Goal: Task Accomplishment & Management: Manage account settings

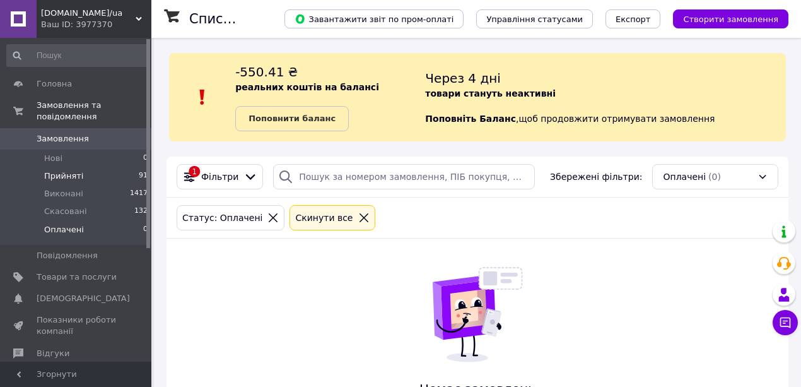
click at [69, 170] on span "Прийняті" at bounding box center [63, 175] width 39 height 11
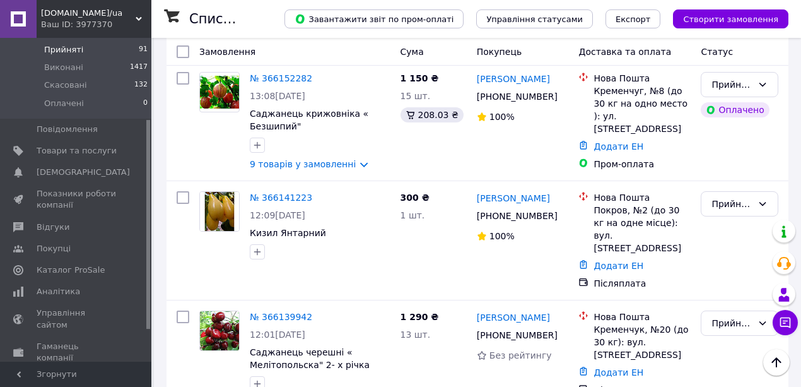
scroll to position [3869, 0]
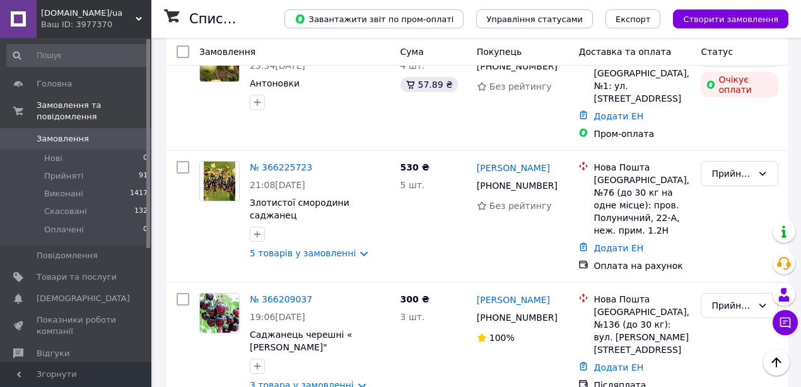
scroll to position [2986, 0]
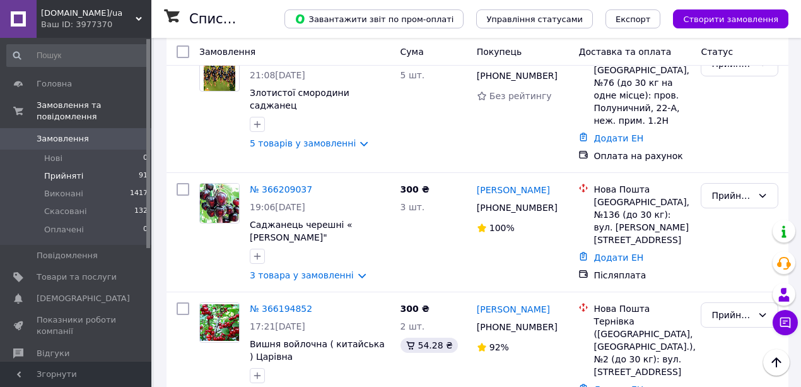
click at [76, 170] on span "Прийняті" at bounding box center [63, 175] width 39 height 11
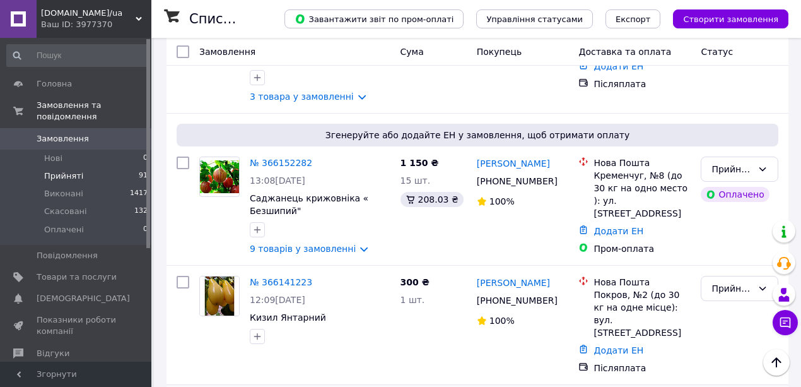
scroll to position [3785, 0]
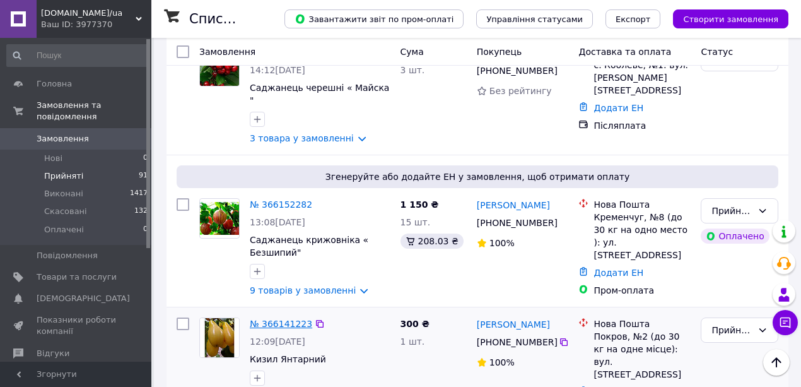
click at [281, 319] on link "№ 366141223" at bounding box center [281, 324] width 62 height 10
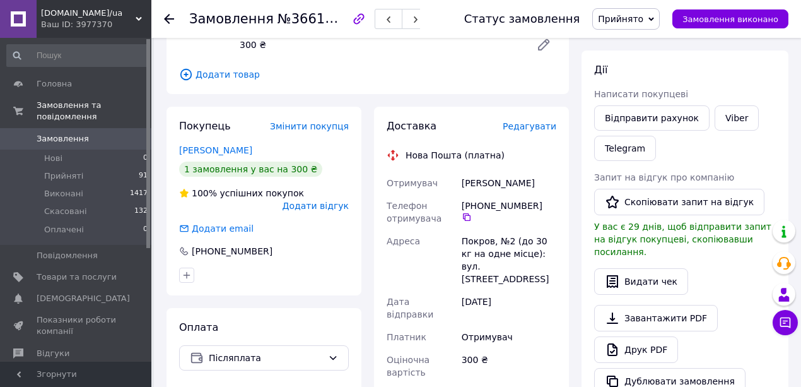
scroll to position [210, 0]
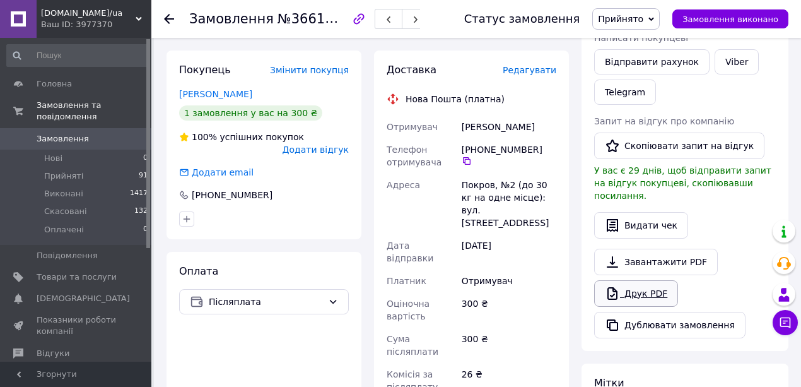
click at [650, 280] on link "Друк PDF" at bounding box center [636, 293] width 84 height 26
click at [168, 17] on icon at bounding box center [169, 19] width 10 height 10
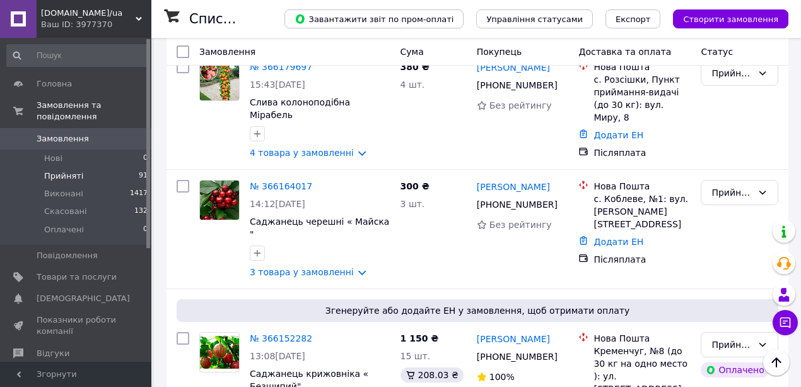
scroll to position [3659, 0]
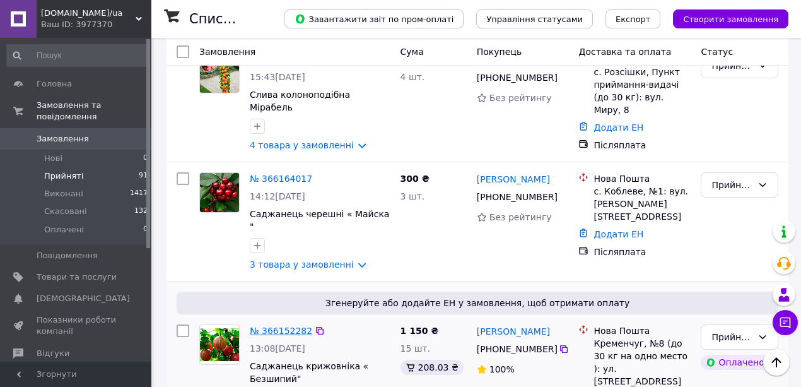
click at [281, 326] on link "№ 366152282" at bounding box center [281, 331] width 62 height 10
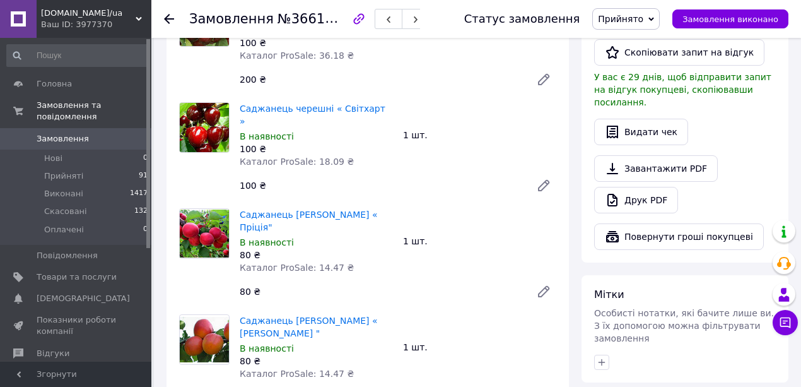
scroll to position [379, 0]
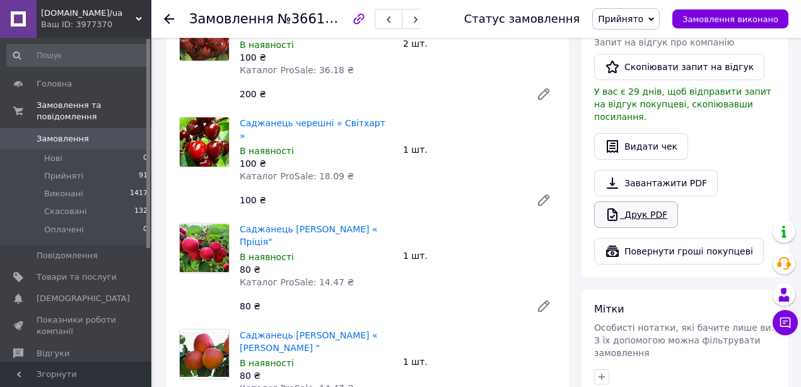
click at [640, 201] on link "Друк PDF" at bounding box center [636, 214] width 84 height 26
click at [164, 21] on icon at bounding box center [169, 19] width 10 height 10
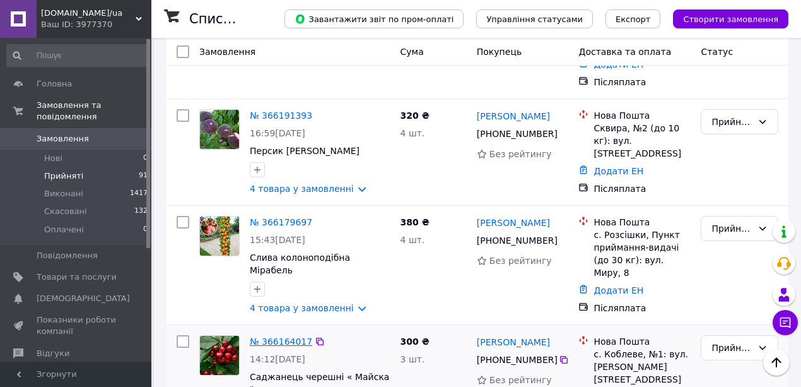
scroll to position [3490, 0]
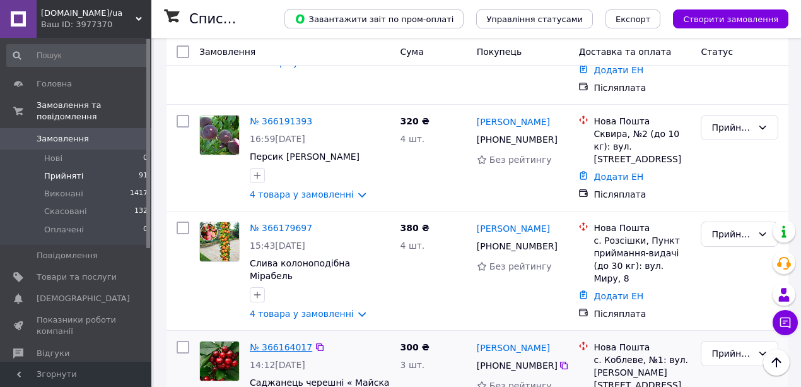
click at [274, 342] on link "№ 366164017" at bounding box center [281, 347] width 62 height 10
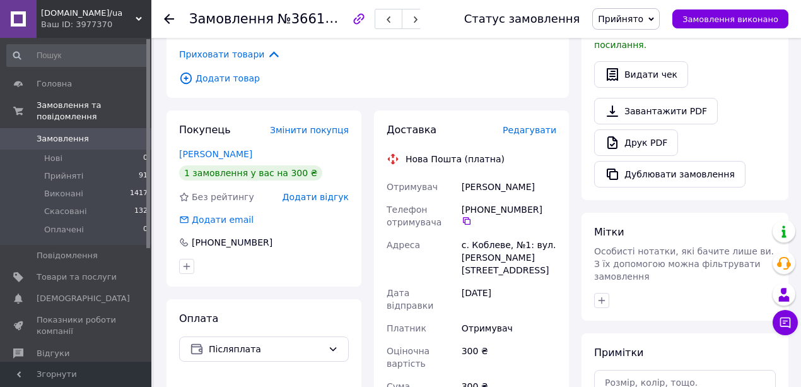
scroll to position [332, 0]
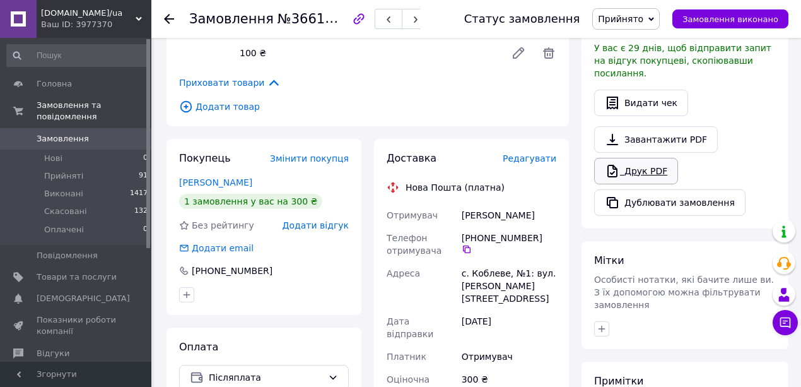
click at [645, 159] on link "Друк PDF" at bounding box center [636, 171] width 84 height 26
click at [169, 18] on icon at bounding box center [169, 19] width 10 height 10
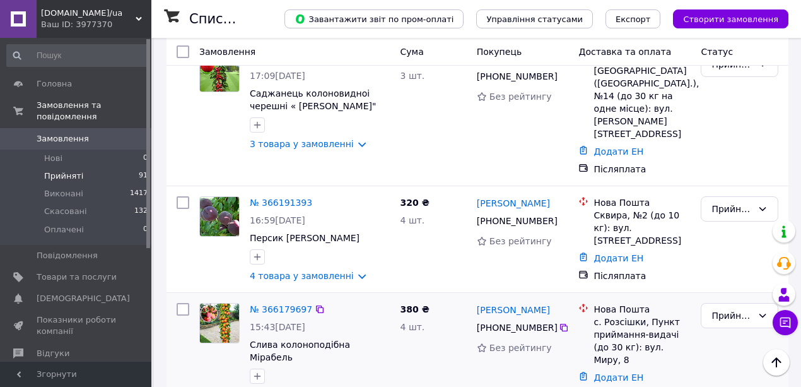
scroll to position [3407, 0]
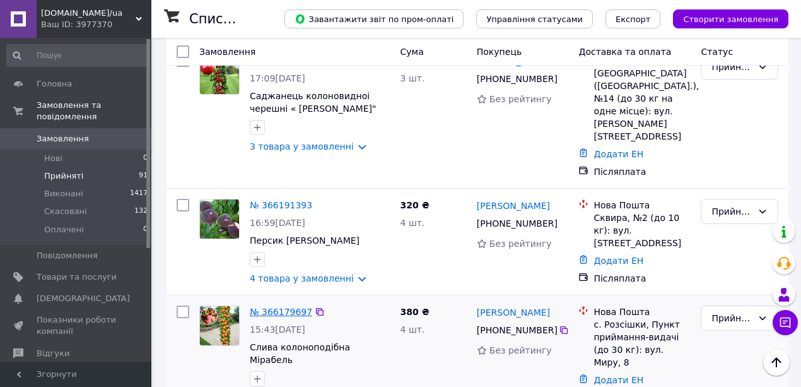
click at [272, 307] on link "№ 366179697" at bounding box center [281, 312] width 62 height 10
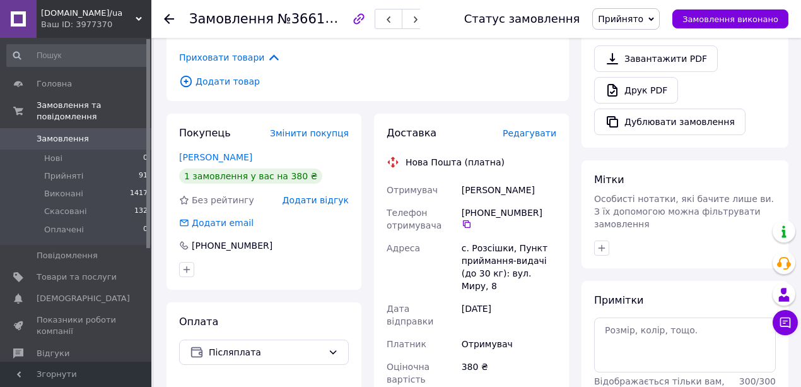
scroll to position [329, 0]
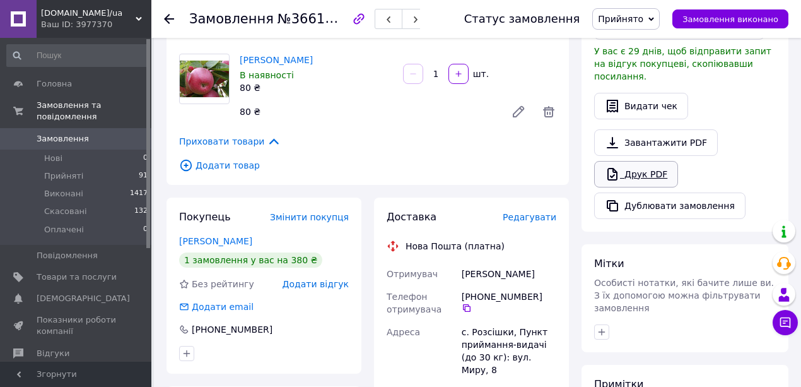
click at [650, 161] on link "Друк PDF" at bounding box center [636, 174] width 84 height 26
click at [168, 18] on use at bounding box center [169, 19] width 10 height 10
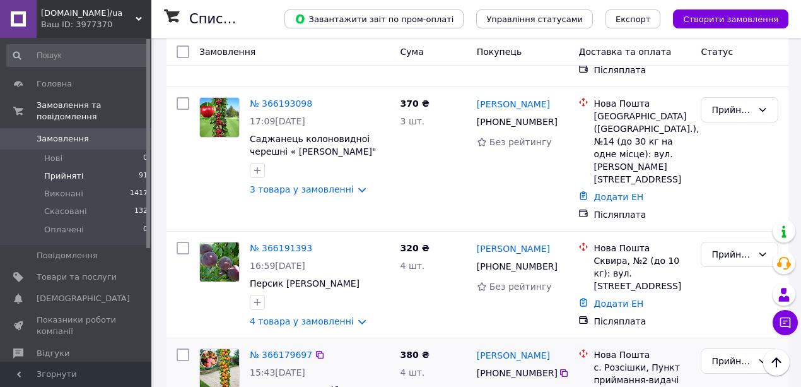
scroll to position [3364, 0]
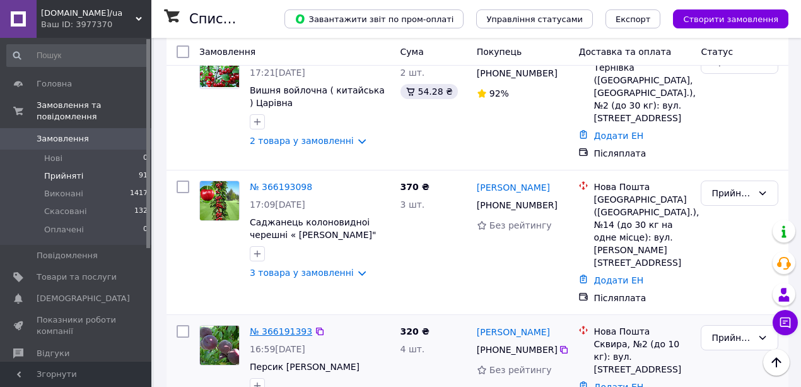
click at [283, 326] on link "№ 366191393" at bounding box center [281, 331] width 62 height 10
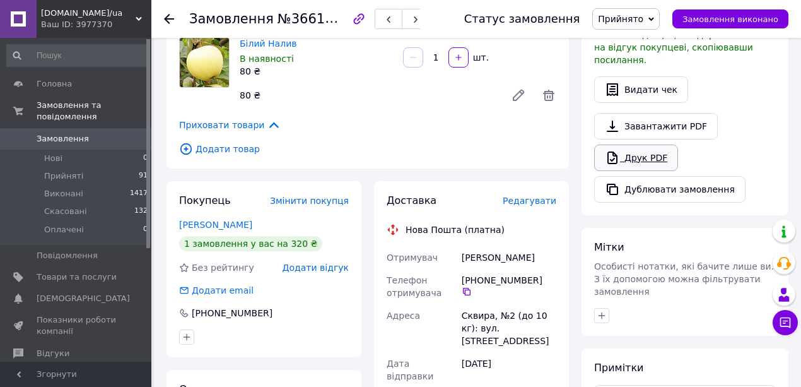
scroll to position [325, 0]
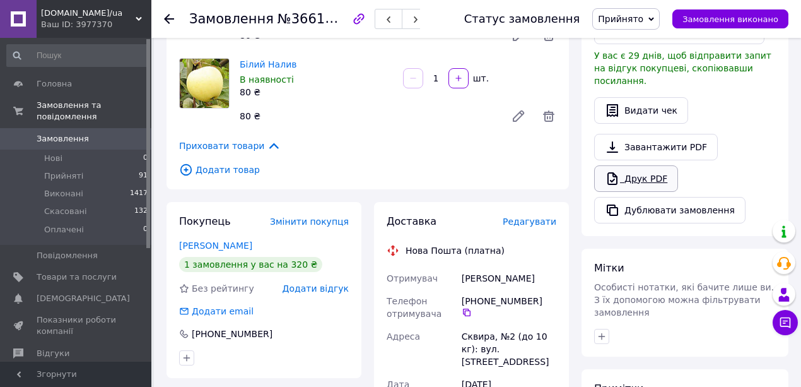
click at [646, 165] on link "Друк PDF" at bounding box center [636, 178] width 84 height 26
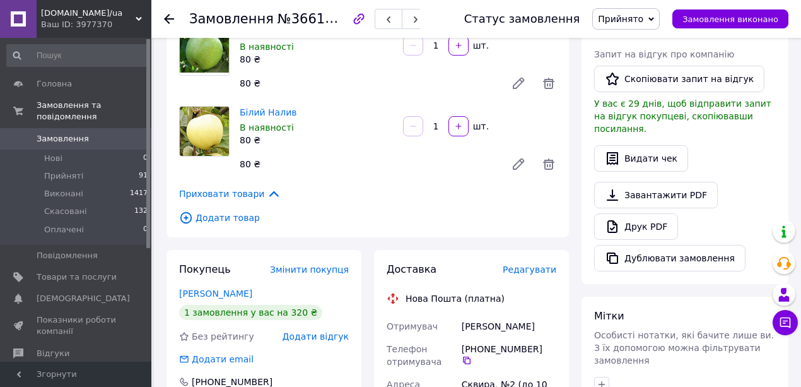
scroll to position [199, 0]
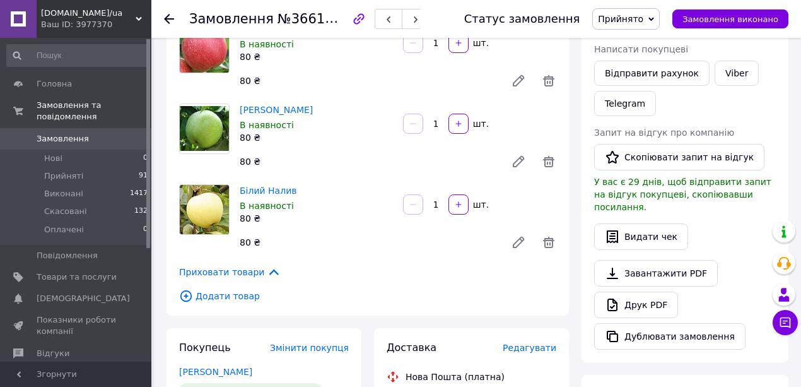
click at [170, 16] on icon at bounding box center [169, 19] width 10 height 10
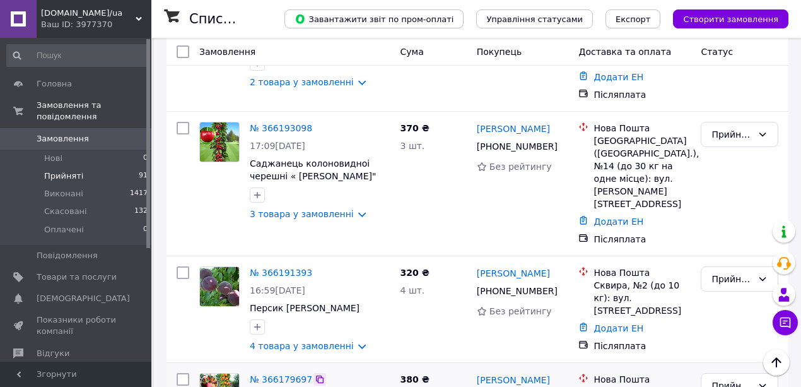
scroll to position [3322, 0]
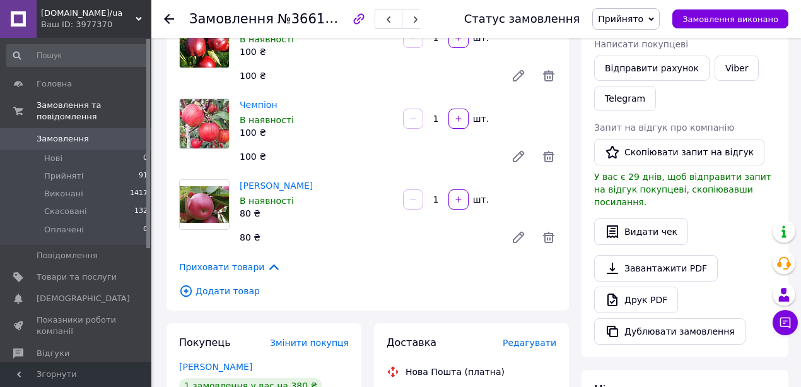
scroll to position [203, 0]
click at [227, 293] on span "Додати товар" at bounding box center [367, 292] width 377 height 14
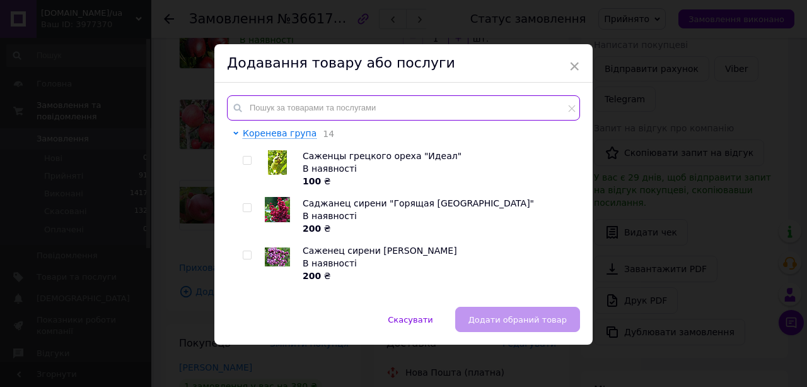
click at [310, 109] on input "text" at bounding box center [403, 107] width 353 height 25
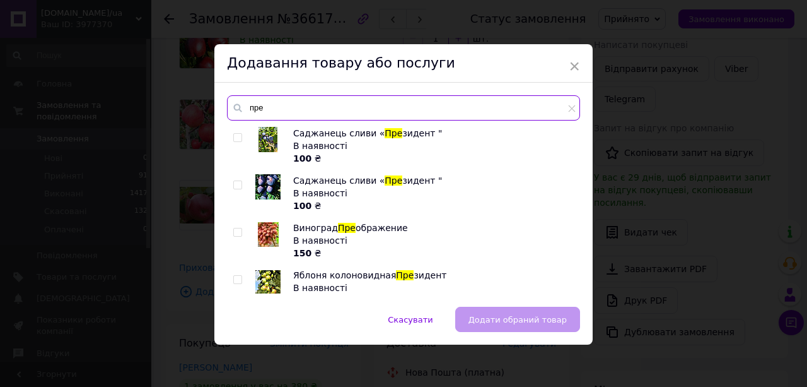
type input "пре"
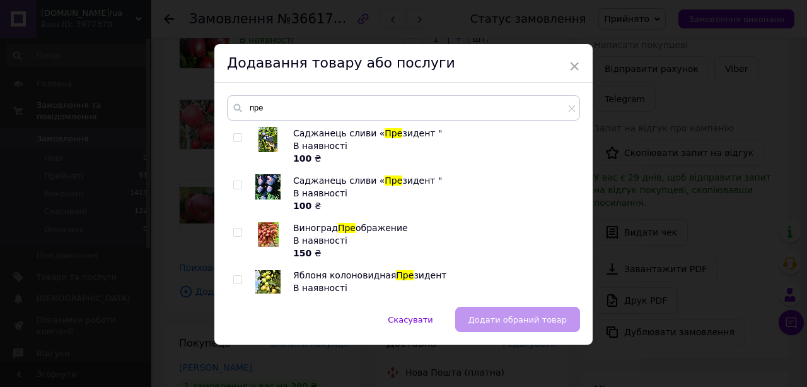
click at [237, 235] on input "checkbox" at bounding box center [237, 232] width 8 height 8
checkbox input "true"
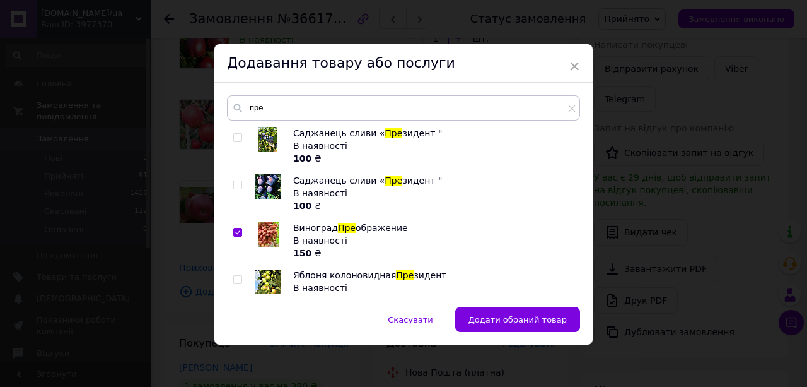
click at [488, 316] on span "Додати обраний товар" at bounding box center [518, 319] width 98 height 9
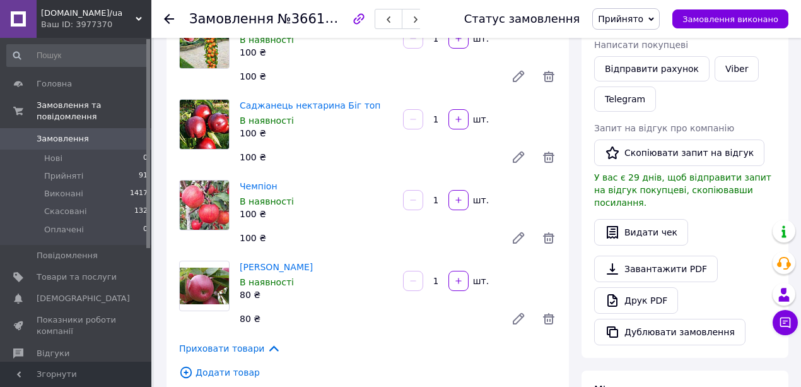
click at [170, 16] on icon at bounding box center [169, 19] width 10 height 10
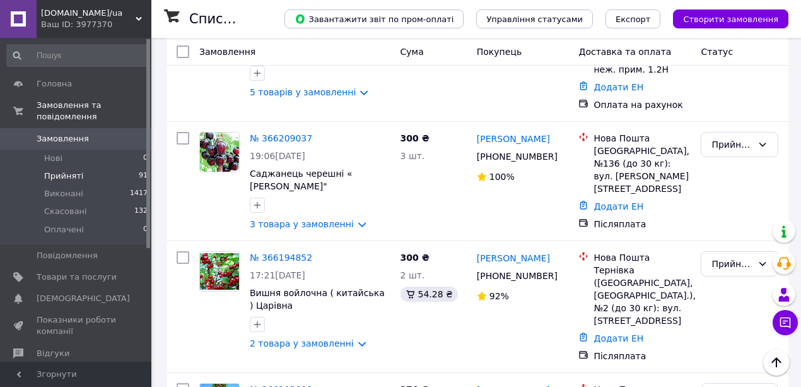
scroll to position [3112, 0]
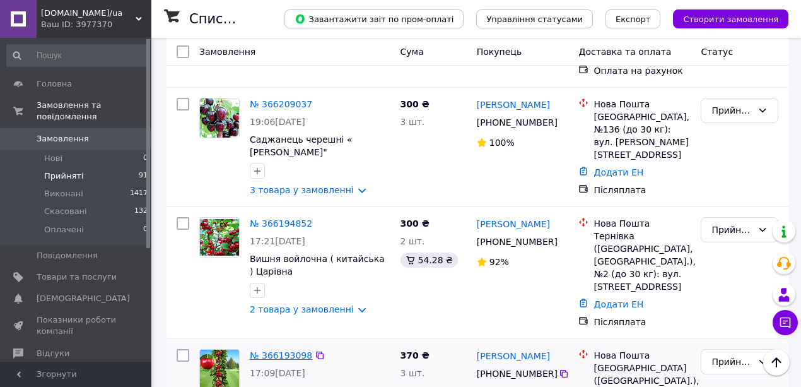
click at [259, 350] on link "№ 366193098" at bounding box center [281, 355] width 62 height 10
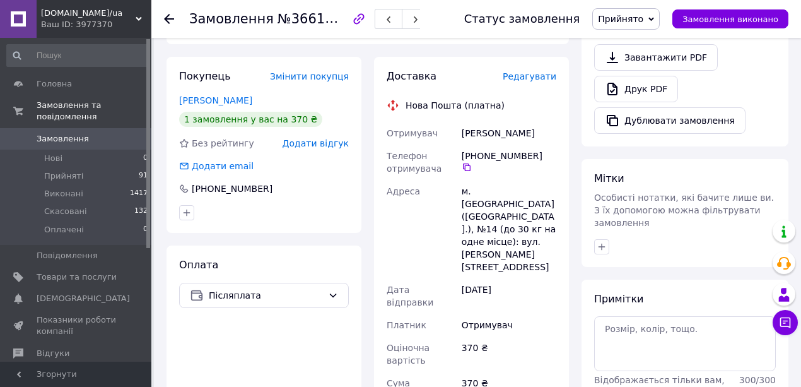
scroll to position [383, 0]
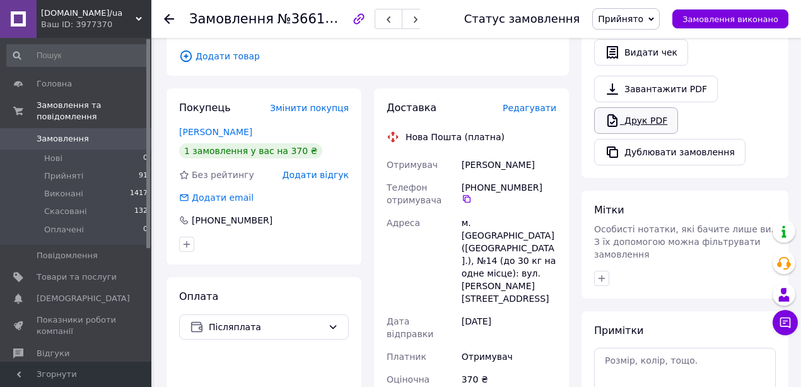
click at [632, 107] on link "Друк PDF" at bounding box center [636, 120] width 84 height 26
click at [168, 16] on icon at bounding box center [169, 19] width 10 height 10
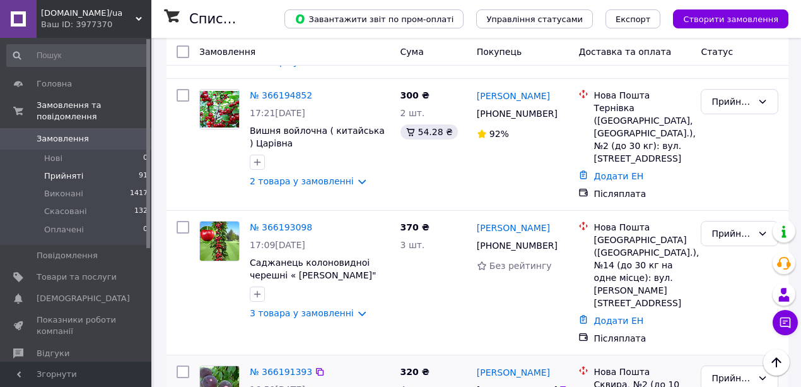
scroll to position [3196, 0]
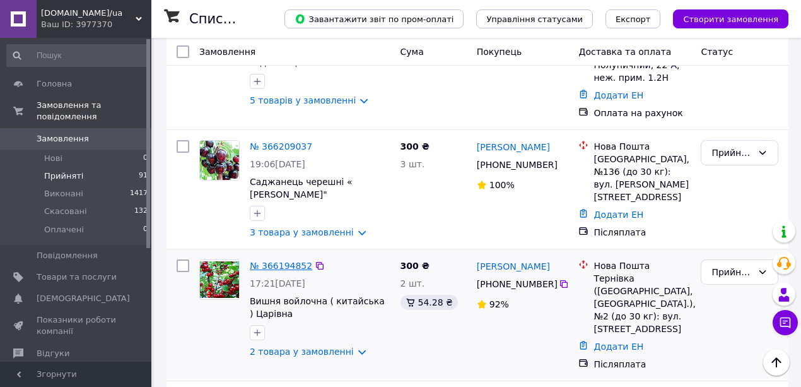
click at [274, 261] on link "№ 366194852" at bounding box center [281, 266] width 62 height 10
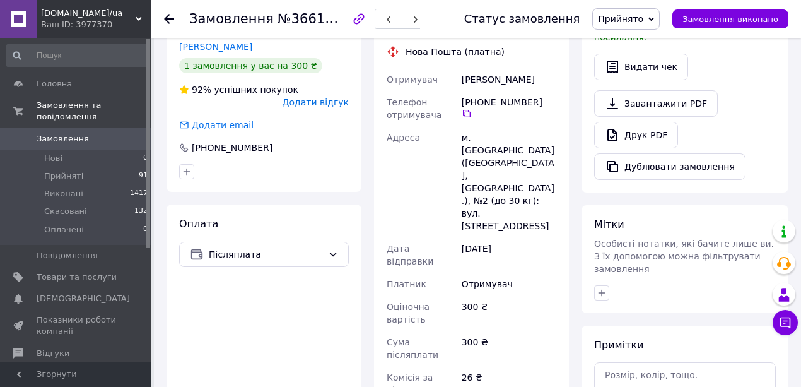
scroll to position [315, 0]
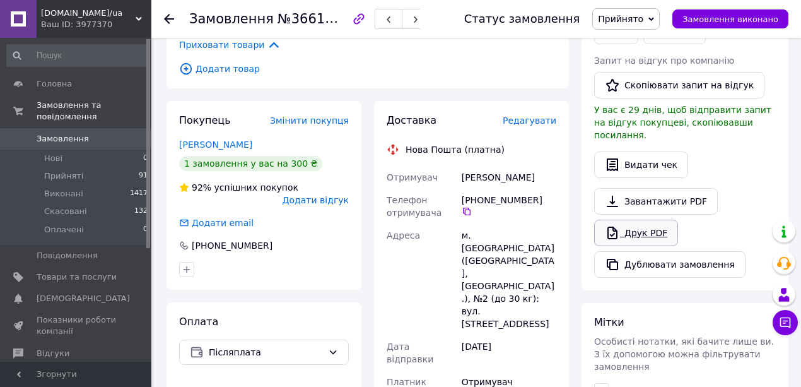
click at [639, 220] on link "Друк PDF" at bounding box center [636, 233] width 84 height 26
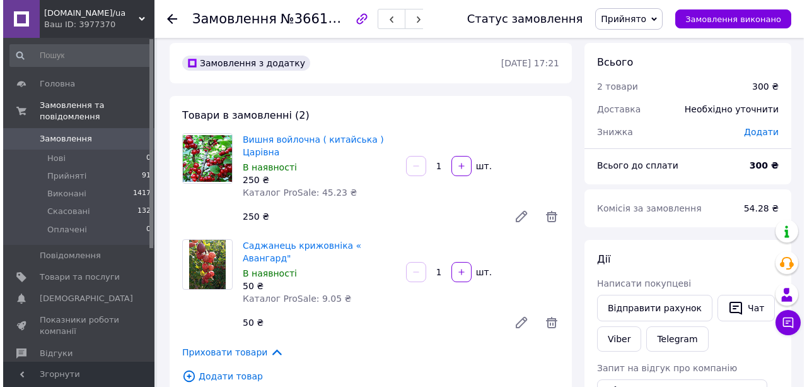
scroll to position [0, 0]
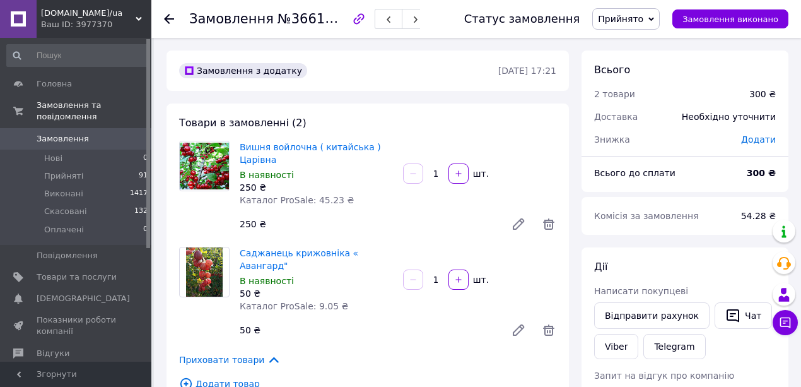
click at [168, 17] on icon at bounding box center [169, 19] width 10 height 10
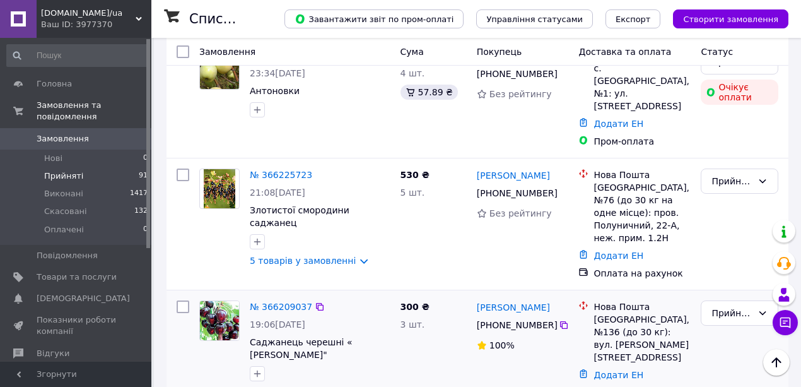
scroll to position [2882, 0]
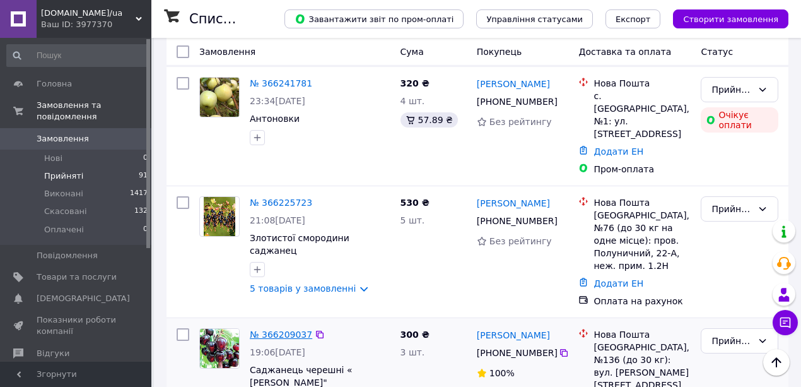
click at [281, 329] on link "№ 366209037" at bounding box center [281, 334] width 62 height 10
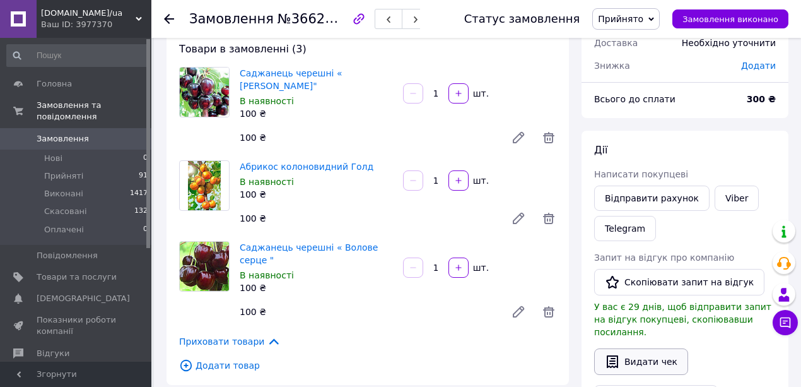
scroll to position [148, 0]
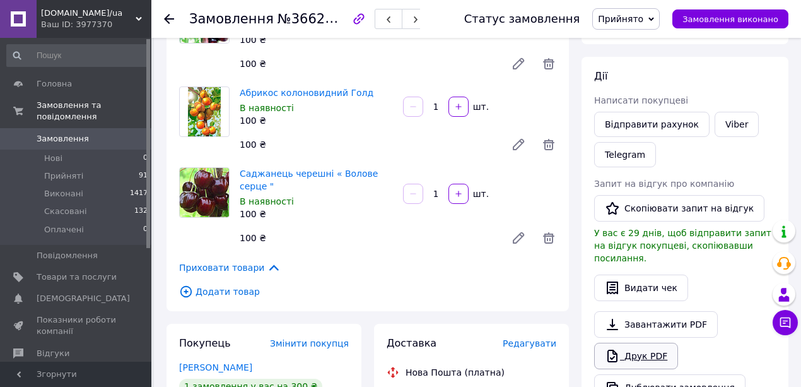
click at [641, 343] on link "Друк PDF" at bounding box center [636, 356] width 84 height 26
click at [169, 16] on icon at bounding box center [169, 19] width 10 height 10
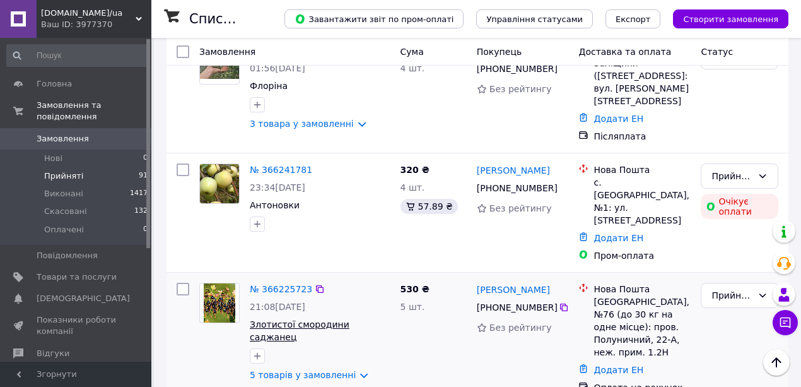
scroll to position [2733, 0]
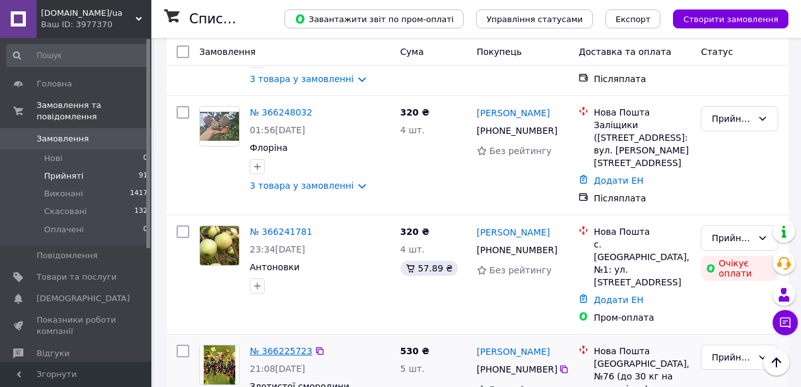
click at [278, 346] on link "№ 366225723" at bounding box center [281, 351] width 62 height 10
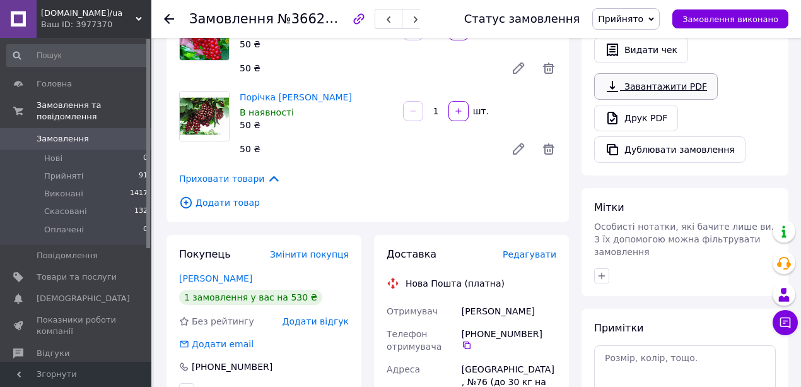
scroll to position [287, 0]
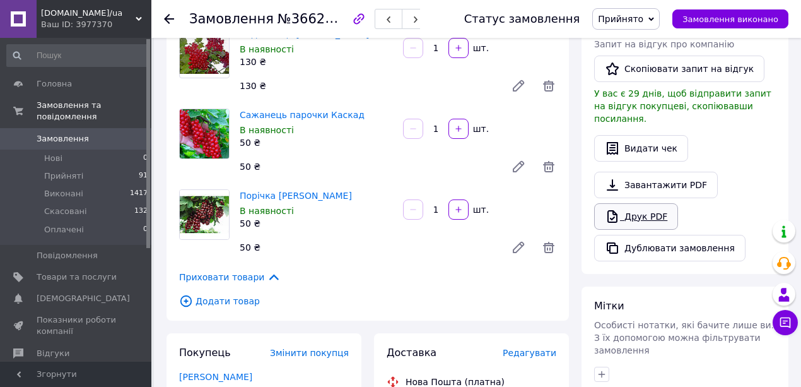
click at [636, 203] on link "Друк PDF" at bounding box center [636, 216] width 84 height 26
click at [168, 15] on use at bounding box center [169, 19] width 10 height 10
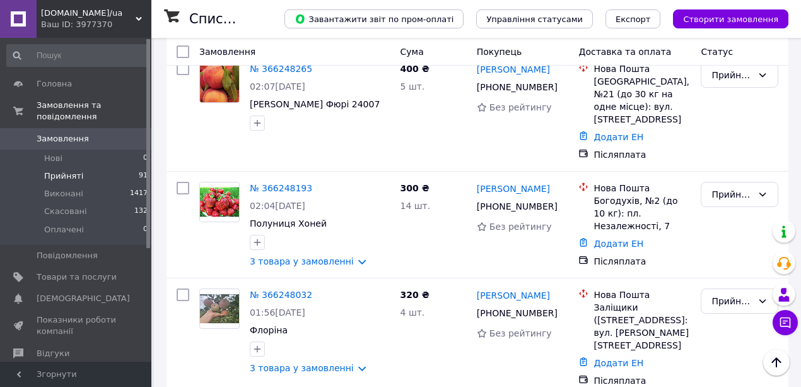
scroll to position [2607, 0]
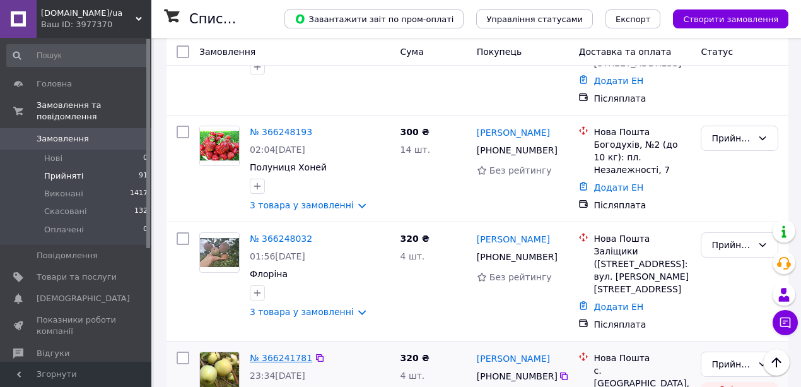
click at [274, 353] on link "№ 366241781" at bounding box center [281, 358] width 62 height 10
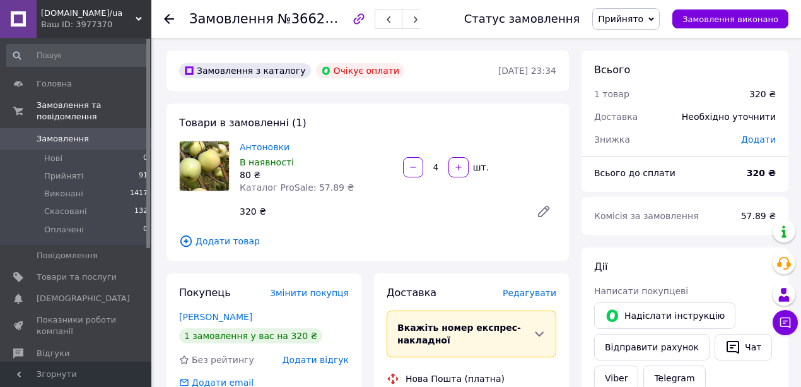
click at [233, 242] on span "Додати товар" at bounding box center [367, 241] width 377 height 14
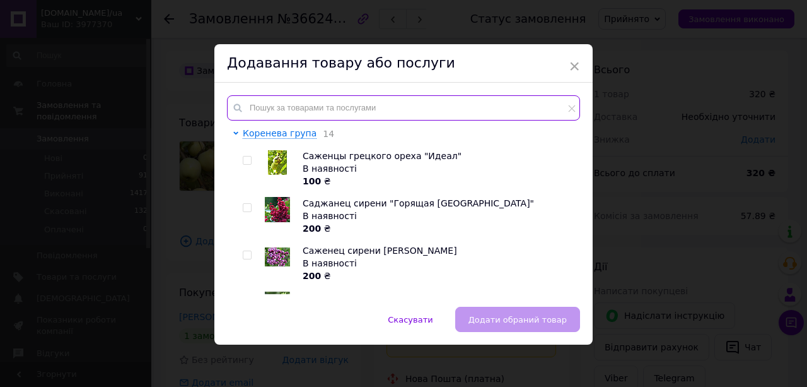
click at [282, 106] on input "text" at bounding box center [403, 107] width 353 height 25
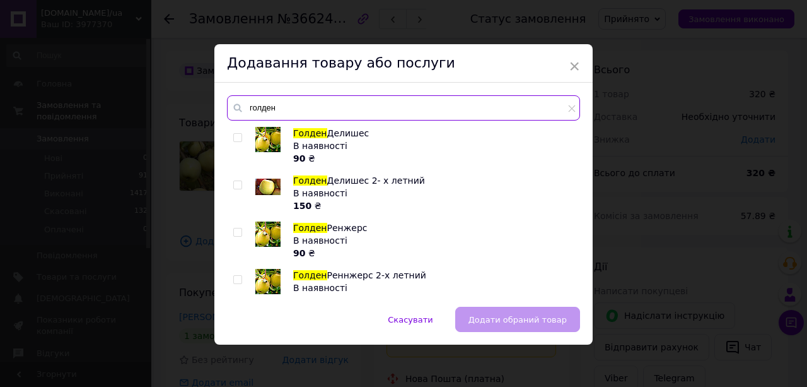
type input "голден"
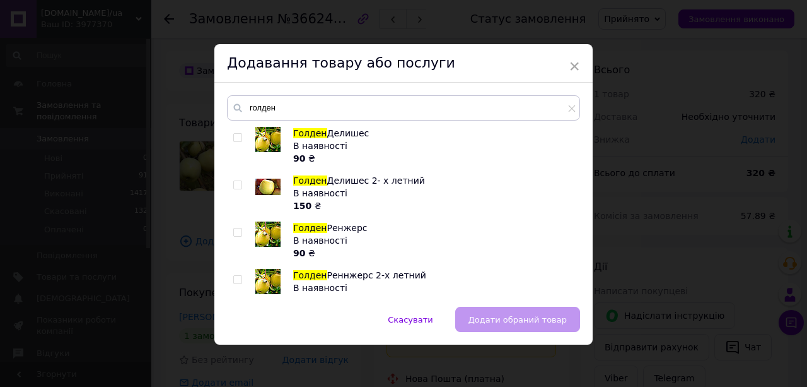
click at [238, 140] on input "checkbox" at bounding box center [237, 138] width 8 height 8
checkbox input "true"
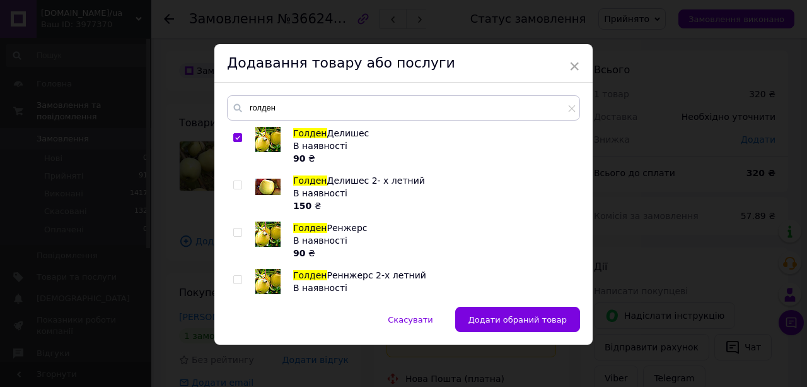
click at [510, 315] on span "Додати обраний товар" at bounding box center [518, 319] width 98 height 9
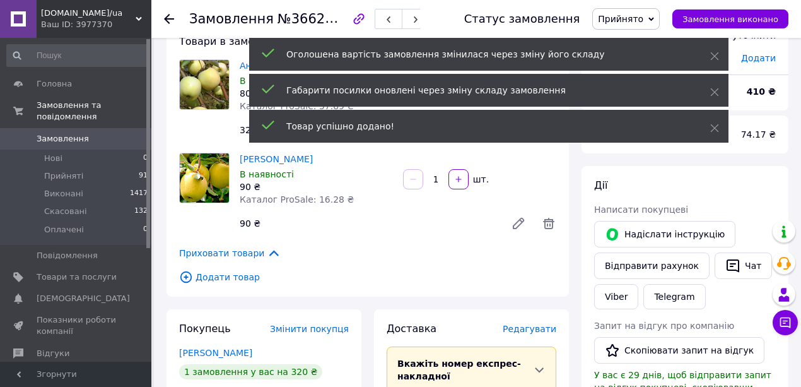
scroll to position [84, 0]
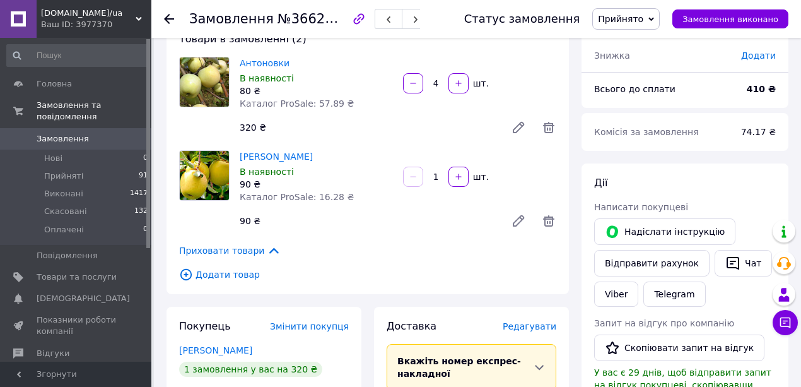
click at [220, 276] on span "Додати товар" at bounding box center [367, 274] width 377 height 14
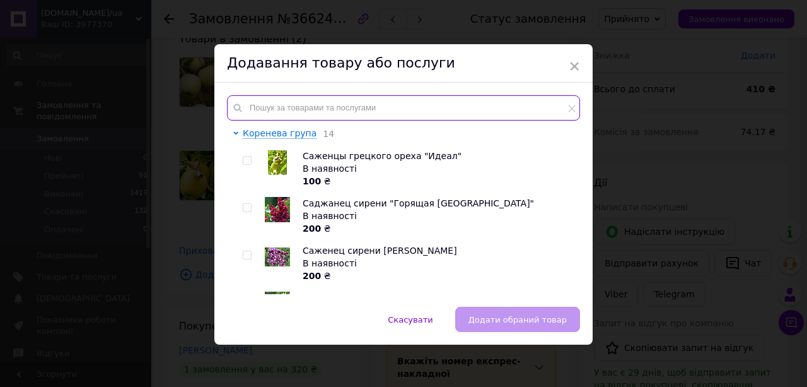
click at [291, 103] on input "text" at bounding box center [403, 107] width 353 height 25
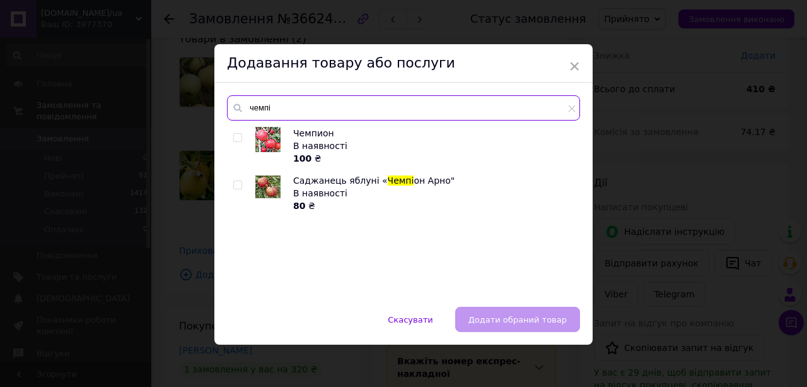
type input "чемпі"
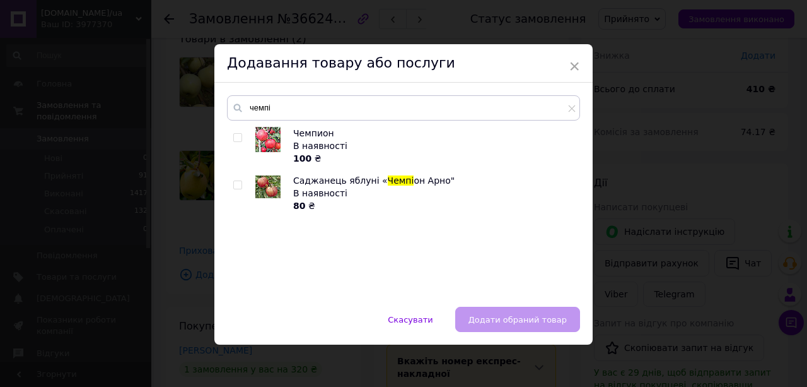
click at [237, 185] on input "checkbox" at bounding box center [237, 185] width 8 height 8
checkbox input "true"
click at [520, 317] on span "Додати обраний товар" at bounding box center [518, 319] width 98 height 9
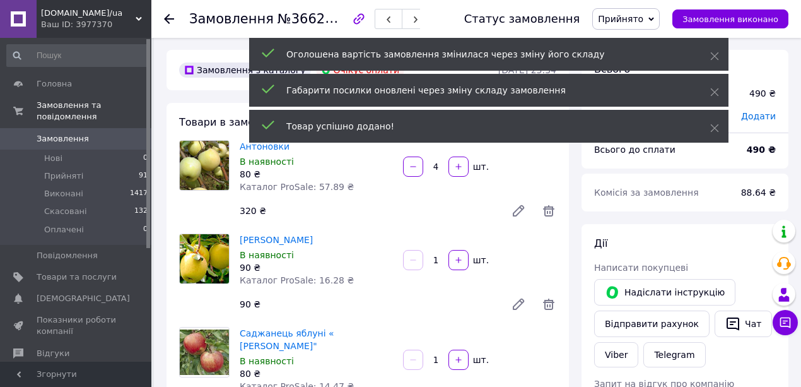
scroll to position [0, 0]
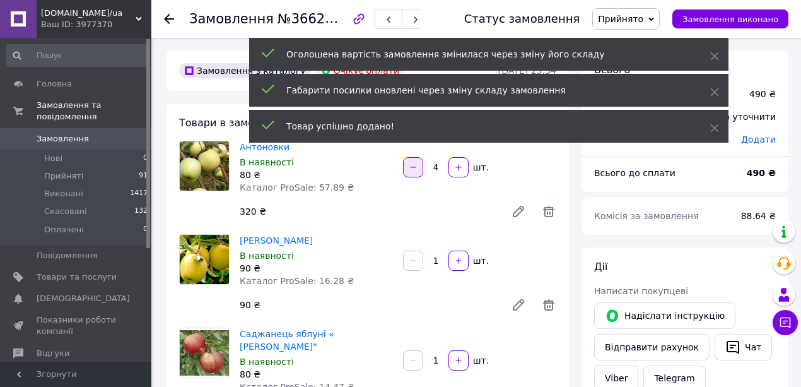
click at [415, 169] on icon "button" at bounding box center [413, 167] width 9 height 9
type input "2"
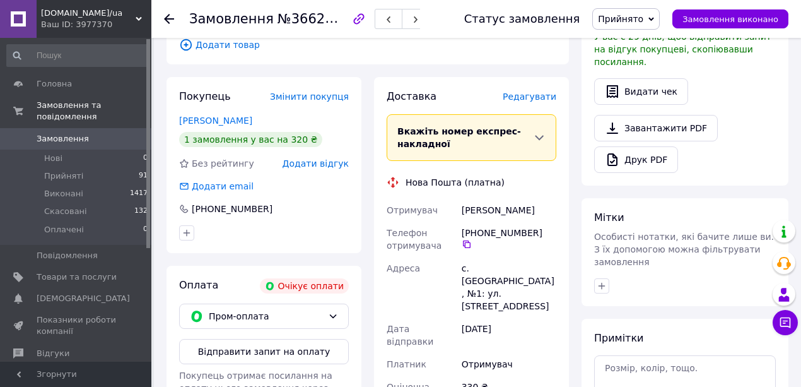
scroll to position [420, 0]
click at [282, 308] on span "Пром-оплата" at bounding box center [266, 315] width 114 height 14
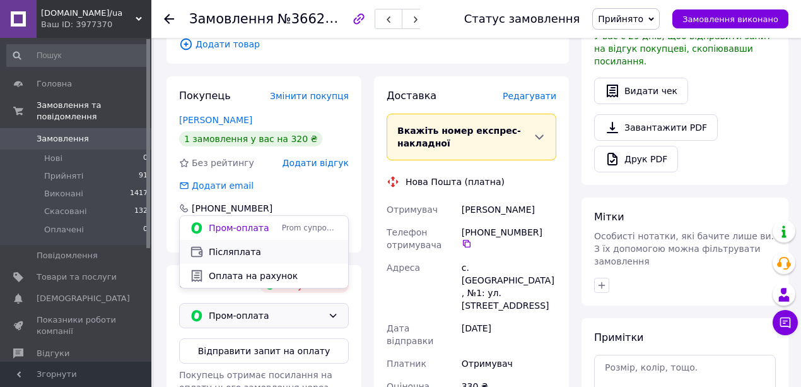
click at [245, 250] on span "Післяплата" at bounding box center [273, 251] width 129 height 13
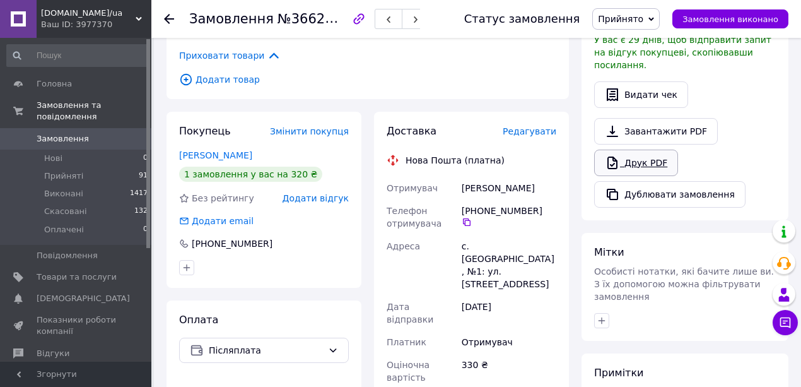
scroll to position [379, 0]
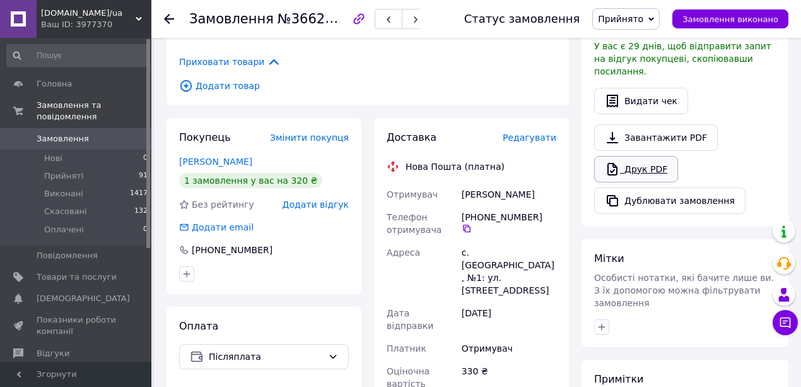
click at [633, 156] on link "Друк PDF" at bounding box center [636, 169] width 84 height 26
click at [168, 22] on use at bounding box center [169, 19] width 10 height 10
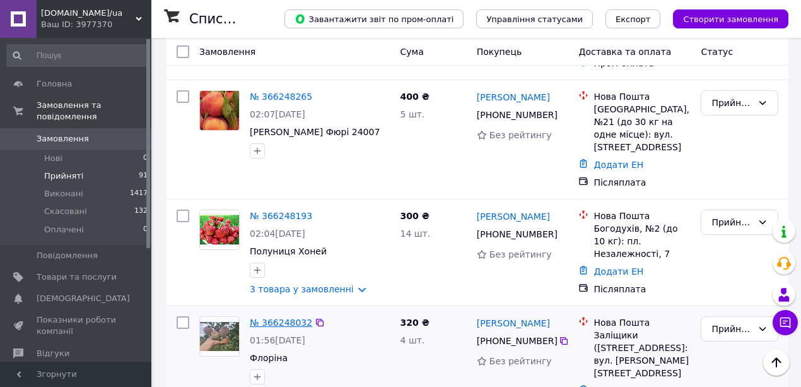
click at [277, 317] on link "№ 366248032" at bounding box center [281, 322] width 62 height 10
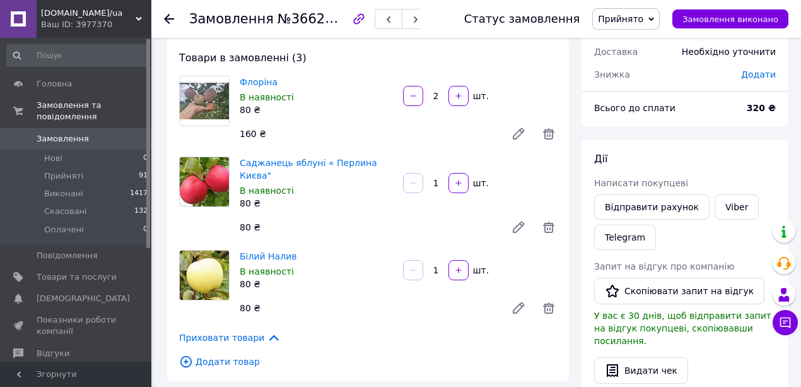
scroll to position [126, 0]
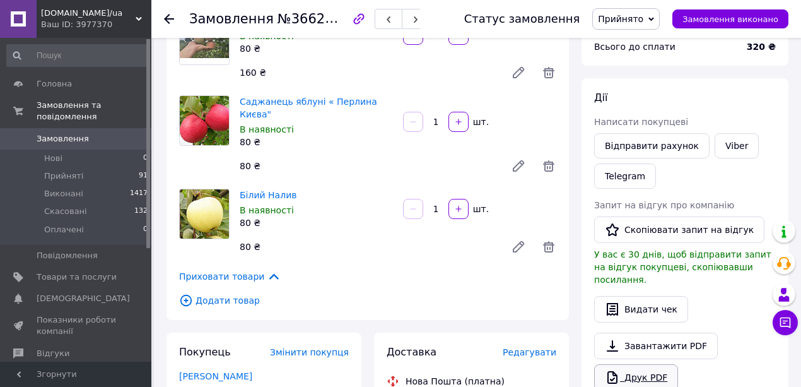
click at [642, 364] on link "Друк PDF" at bounding box center [636, 377] width 84 height 26
click at [168, 20] on icon at bounding box center [169, 19] width 10 height 10
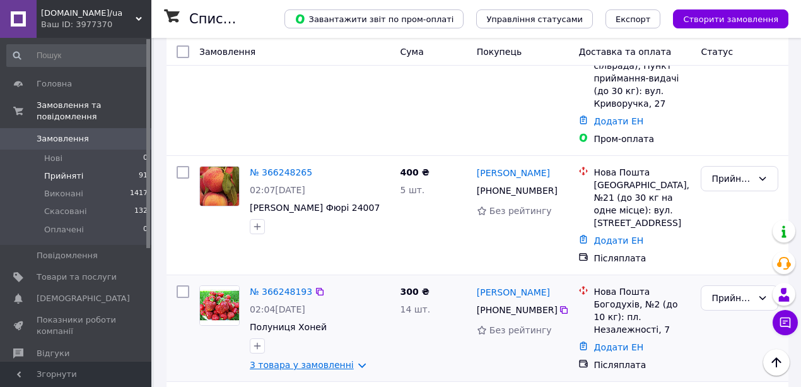
scroll to position [2397, 0]
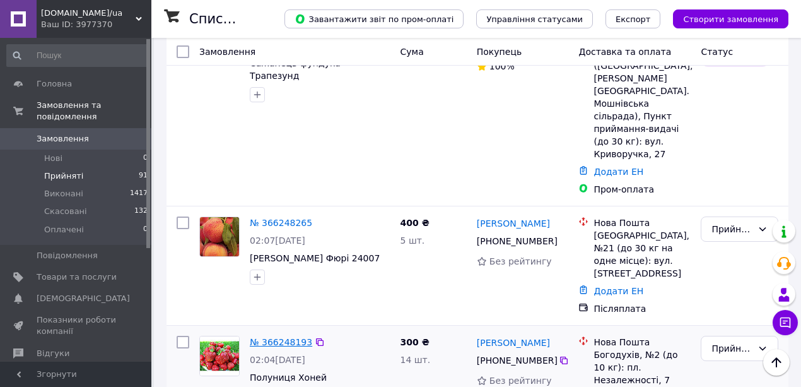
click at [279, 337] on link "№ 366248193" at bounding box center [281, 342] width 62 height 10
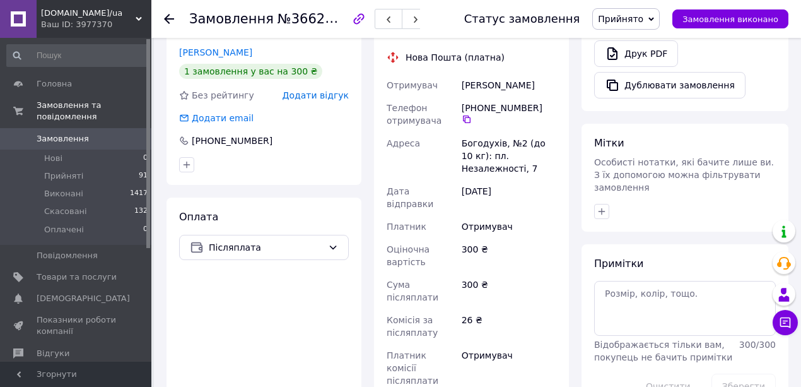
scroll to position [290, 0]
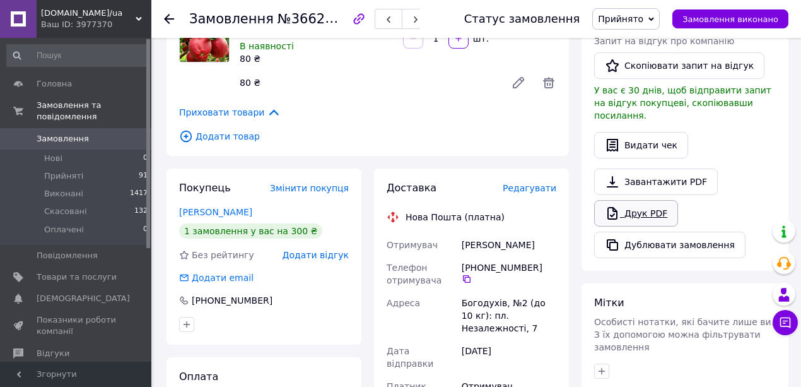
click at [624, 200] on link "Друк PDF" at bounding box center [636, 213] width 84 height 26
click at [168, 19] on use at bounding box center [169, 19] width 10 height 10
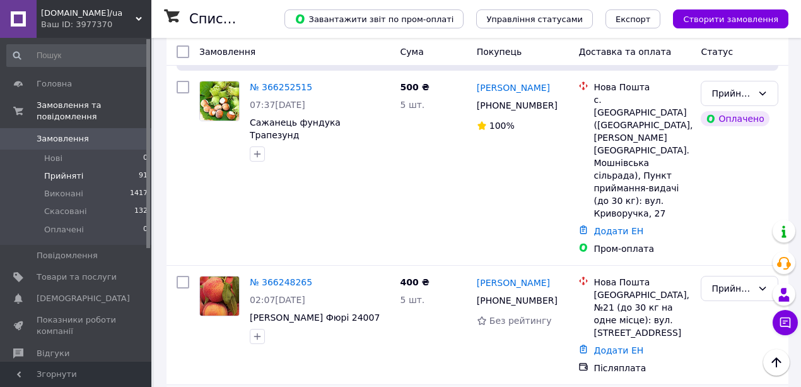
scroll to position [2397, 0]
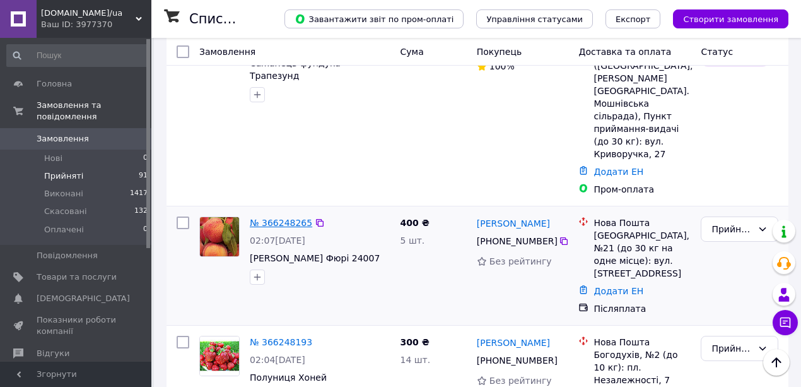
click at [276, 218] on link "№ 366248265" at bounding box center [281, 223] width 62 height 10
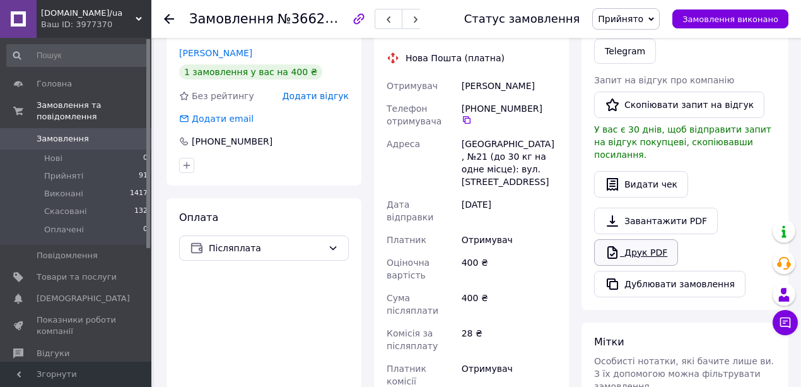
scroll to position [252, 0]
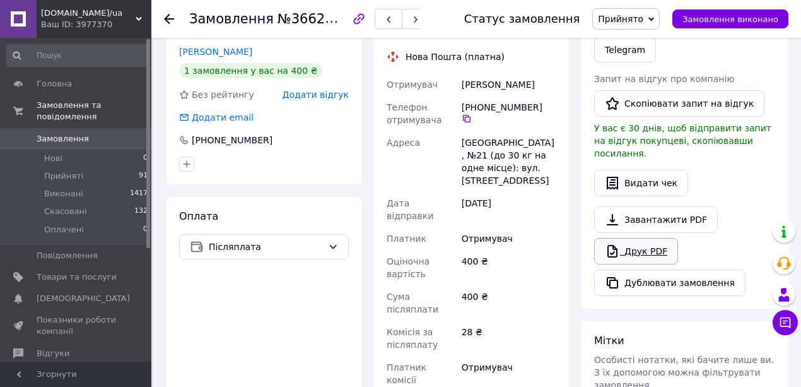
click at [625, 238] on link "Друк PDF" at bounding box center [636, 251] width 84 height 26
click at [171, 20] on icon at bounding box center [169, 19] width 10 height 10
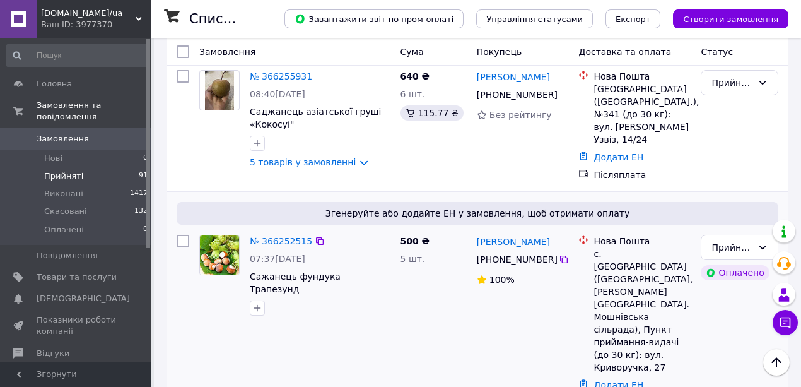
scroll to position [2313, 0]
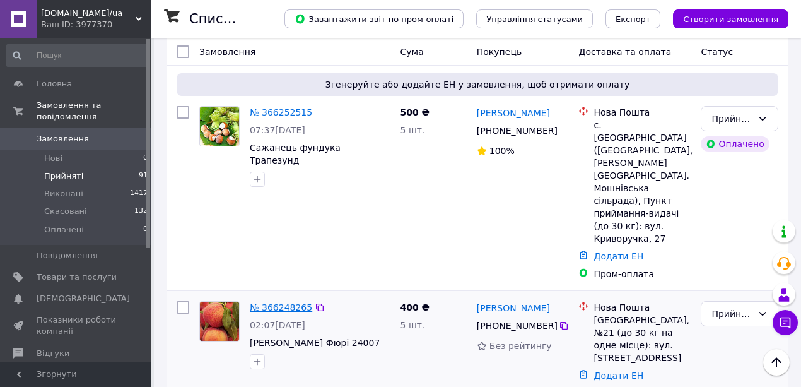
click at [281, 302] on link "№ 366248265" at bounding box center [281, 307] width 62 height 10
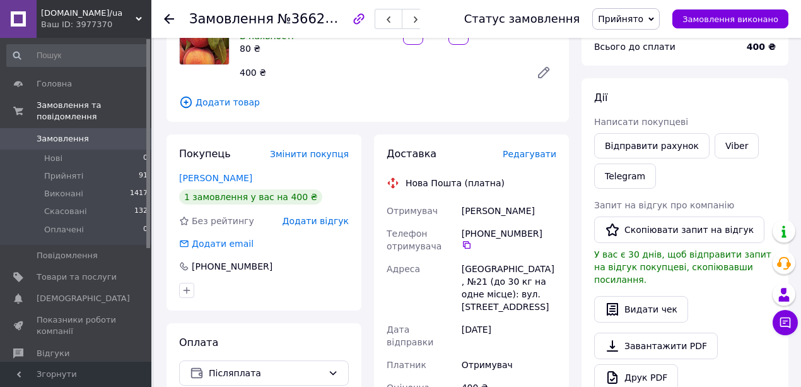
scroll to position [126, 0]
click at [169, 19] on use at bounding box center [169, 19] width 10 height 10
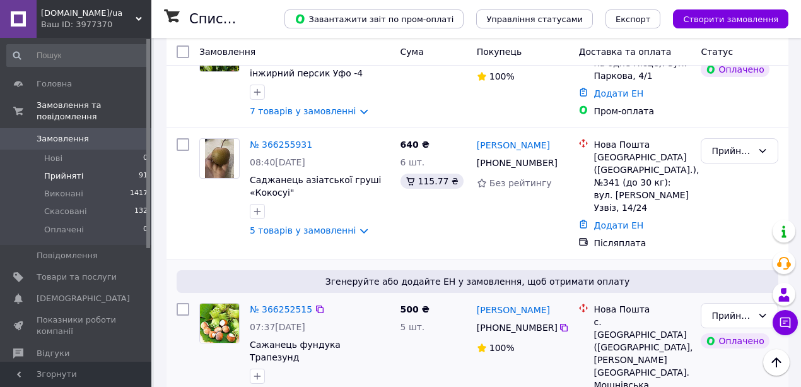
scroll to position [2145, 0]
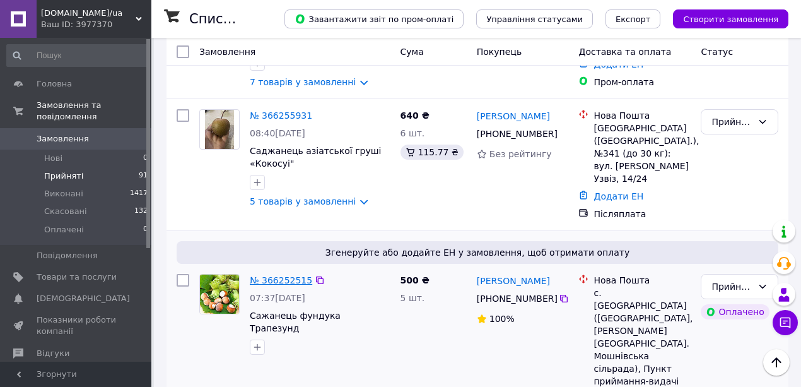
click at [288, 275] on link "№ 366252515" at bounding box center [281, 280] width 62 height 10
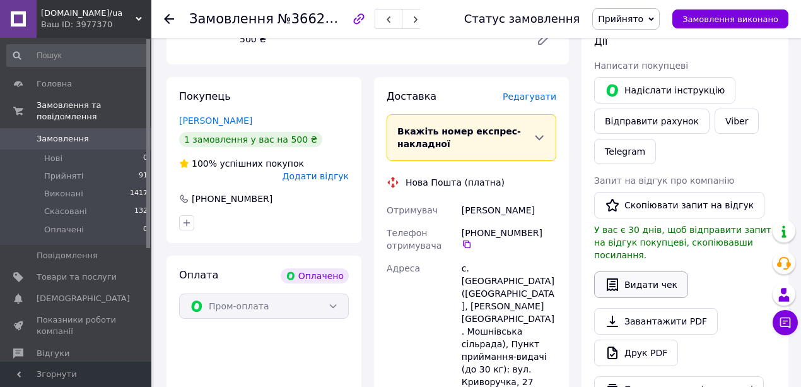
scroll to position [210, 0]
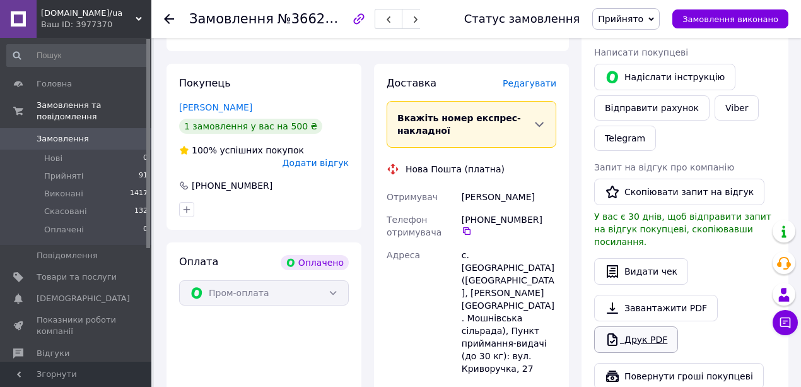
click at [649, 326] on link "Друк PDF" at bounding box center [636, 339] width 84 height 26
click at [169, 15] on use at bounding box center [169, 19] width 10 height 10
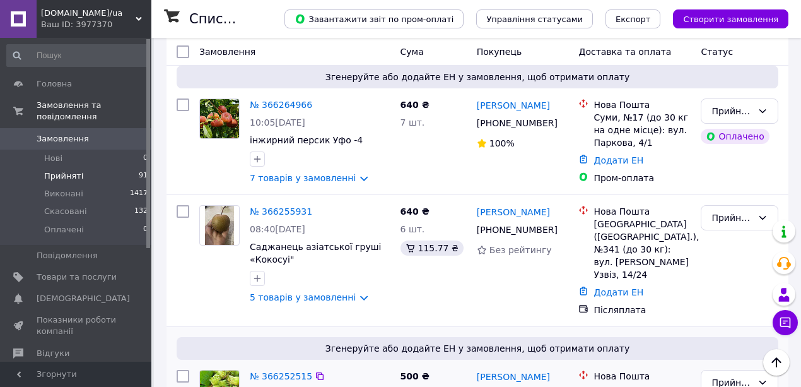
scroll to position [1934, 0]
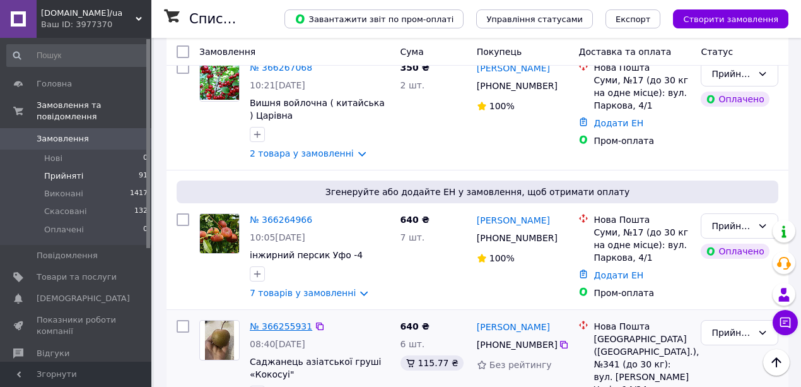
click at [278, 321] on link "№ 366255931" at bounding box center [281, 326] width 62 height 10
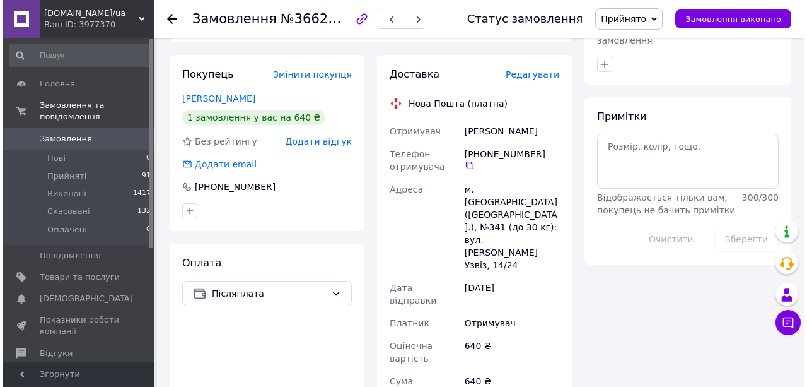
scroll to position [631, 0]
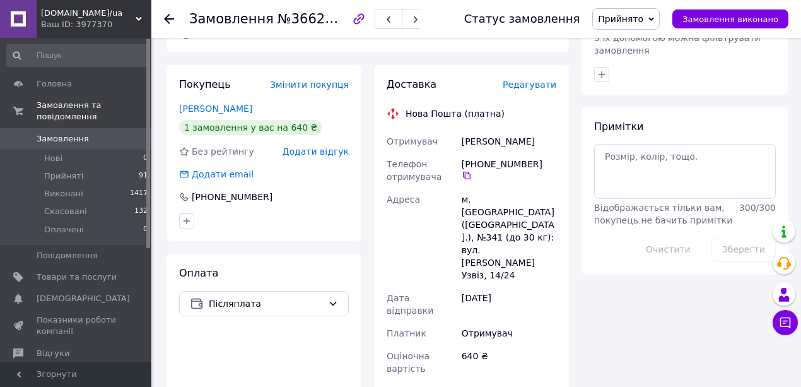
click at [532, 79] on span "Редагувати" at bounding box center [530, 84] width 54 height 10
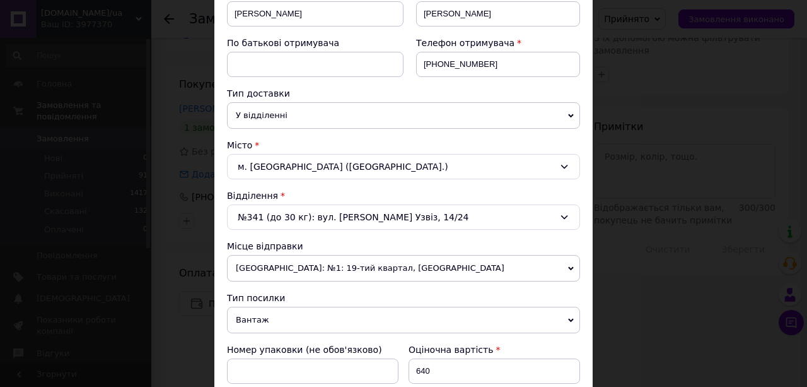
scroll to position [252, 0]
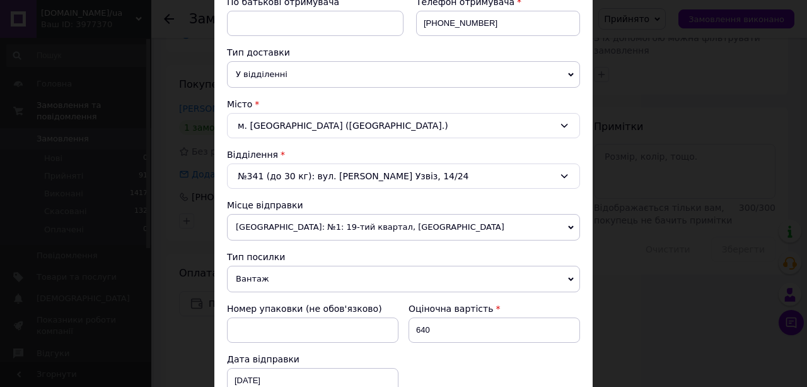
click at [358, 124] on div "м. [GEOGRAPHIC_DATA] ([GEOGRAPHIC_DATA].)" at bounding box center [403, 125] width 353 height 25
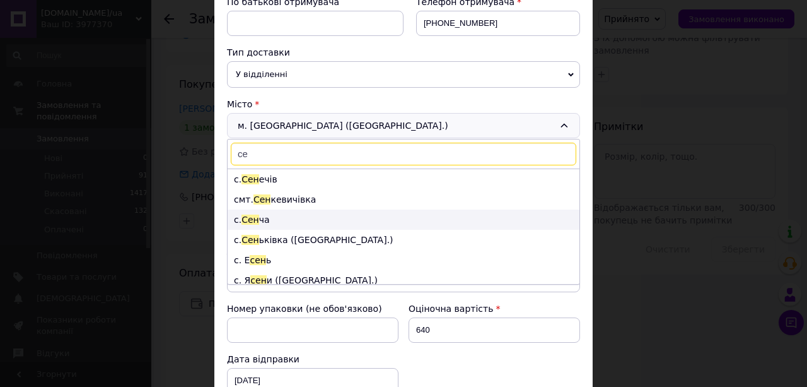
type input "с"
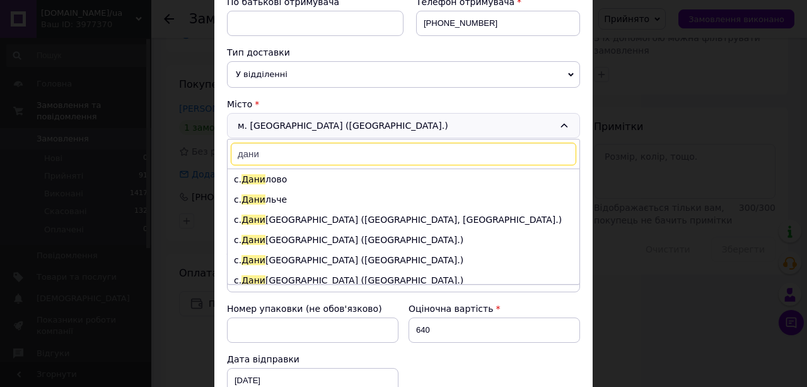
click at [266, 155] on input "дани" at bounding box center [404, 154] width 346 height 23
type input "д"
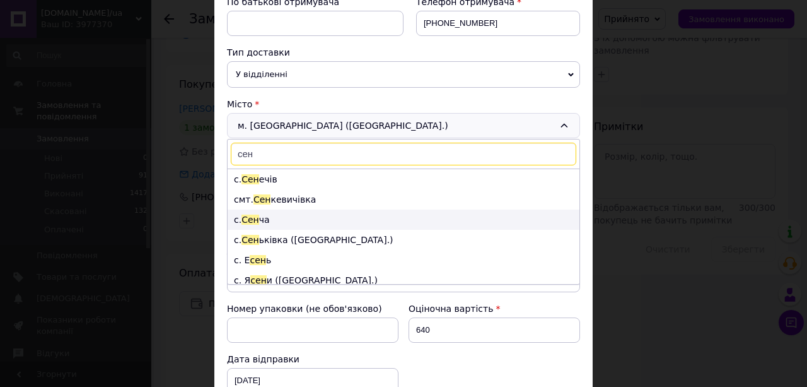
type input "сен"
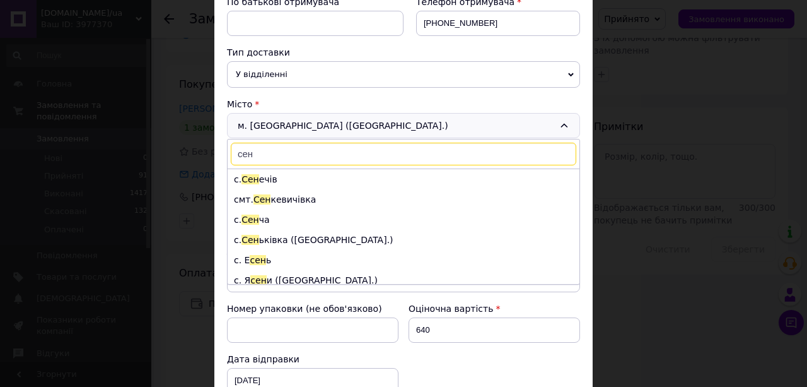
click at [269, 215] on li "с. Сен ча" at bounding box center [404, 219] width 352 height 20
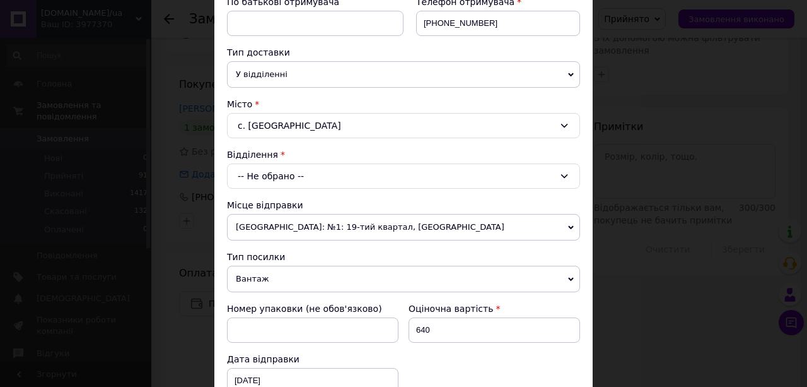
click at [304, 173] on div "-- Не обрано --" at bounding box center [403, 175] width 353 height 25
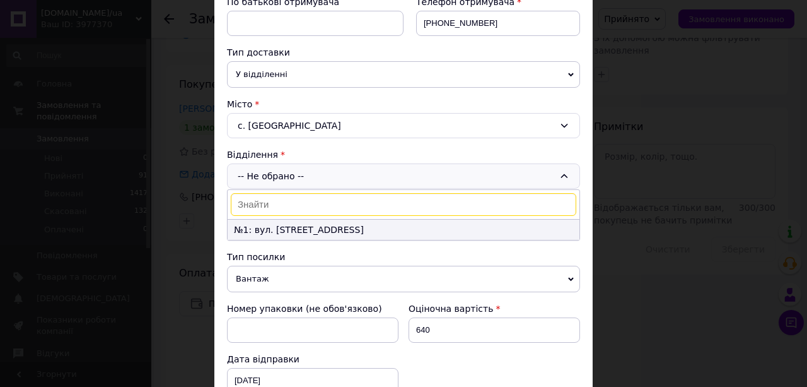
click at [287, 227] on li "№1: вул. [STREET_ADDRESS]" at bounding box center [404, 230] width 352 height 20
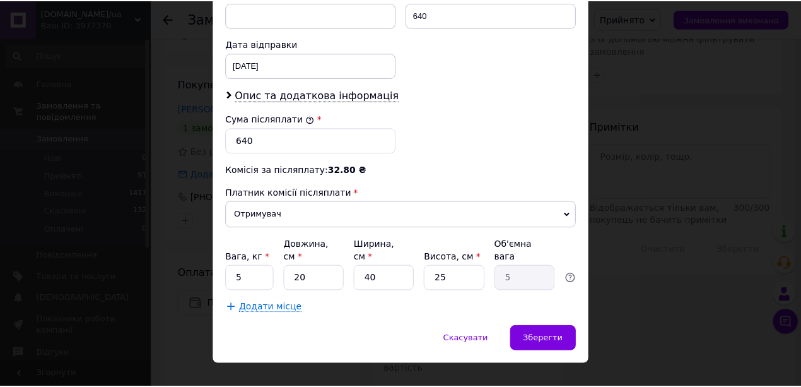
scroll to position [570, 0]
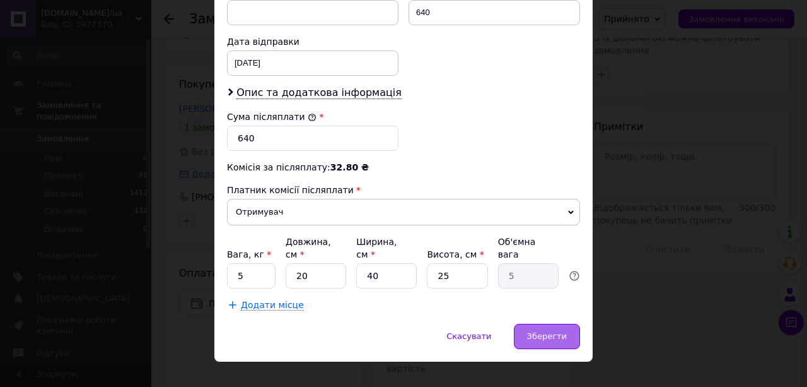
click at [556, 331] on span "Зберегти" at bounding box center [547, 335] width 40 height 9
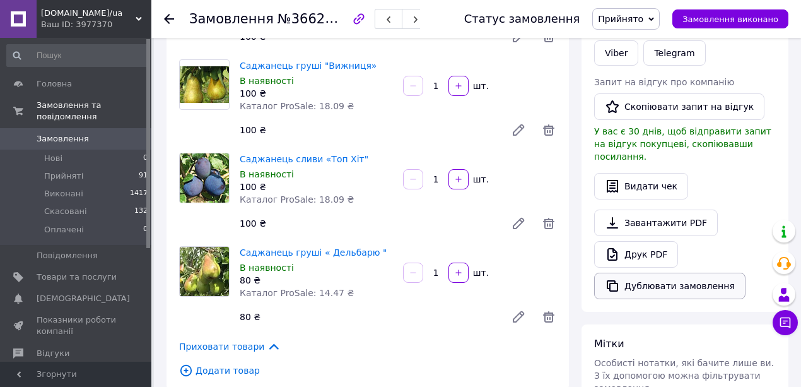
scroll to position [294, 0]
click at [631, 241] on link "Друк PDF" at bounding box center [636, 253] width 84 height 26
click at [170, 19] on use at bounding box center [169, 19] width 10 height 10
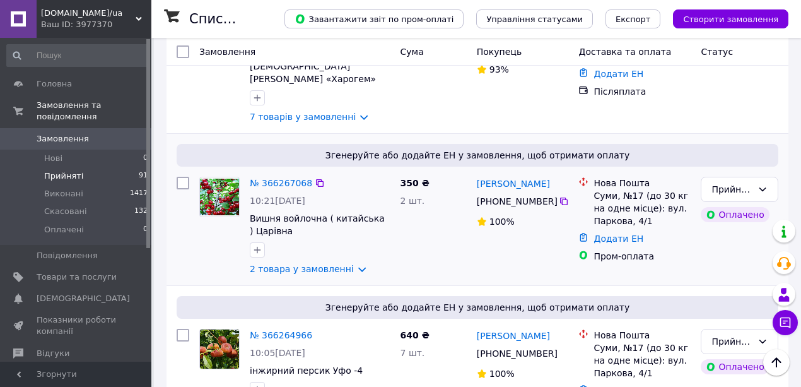
scroll to position [1893, 0]
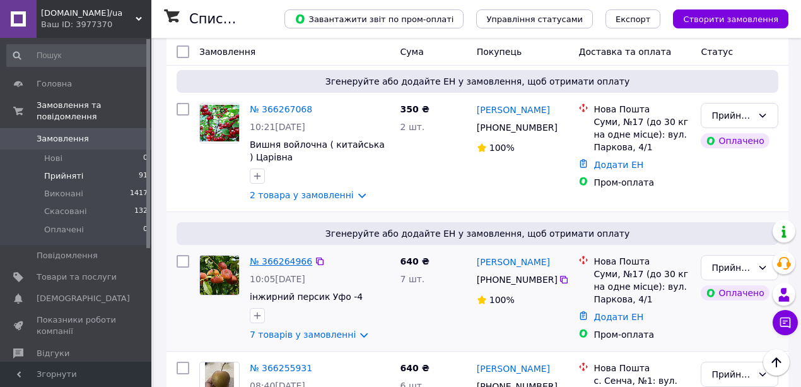
click at [269, 256] on link "№ 366264966" at bounding box center [281, 261] width 62 height 10
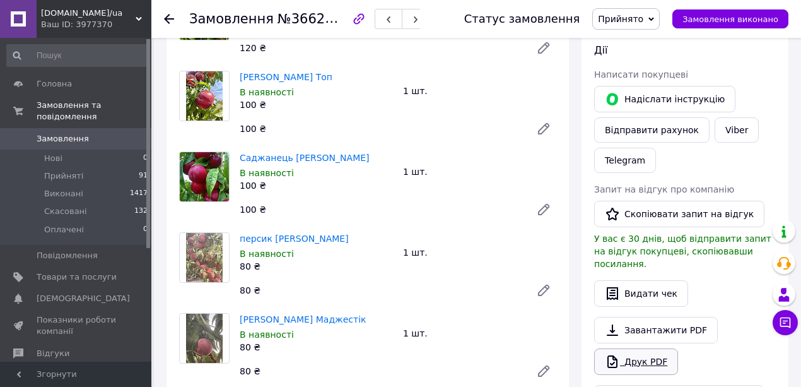
scroll to position [230, 0]
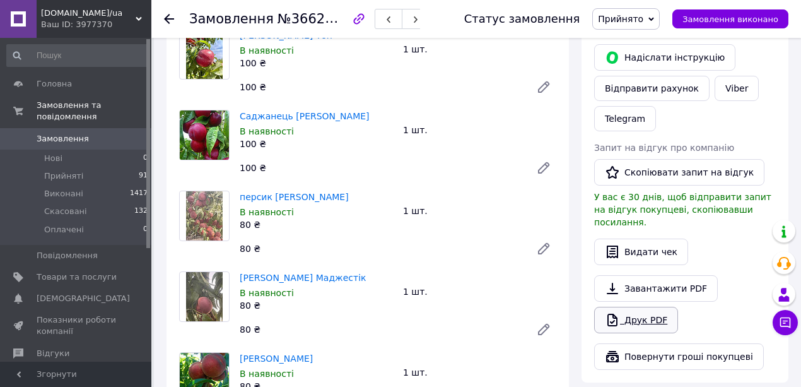
click at [649, 307] on link "Друк PDF" at bounding box center [636, 320] width 84 height 26
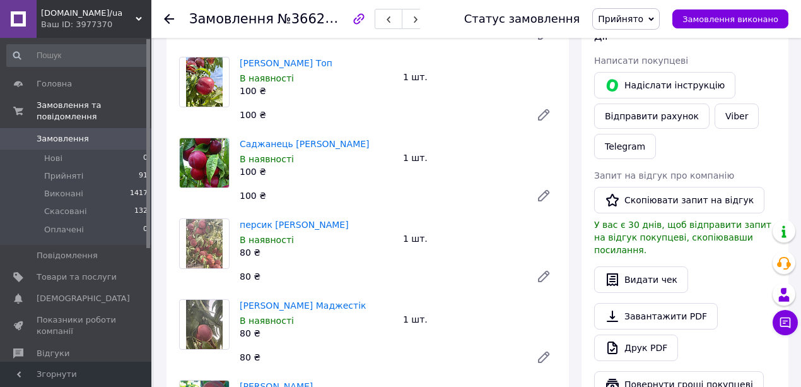
scroll to position [188, 0]
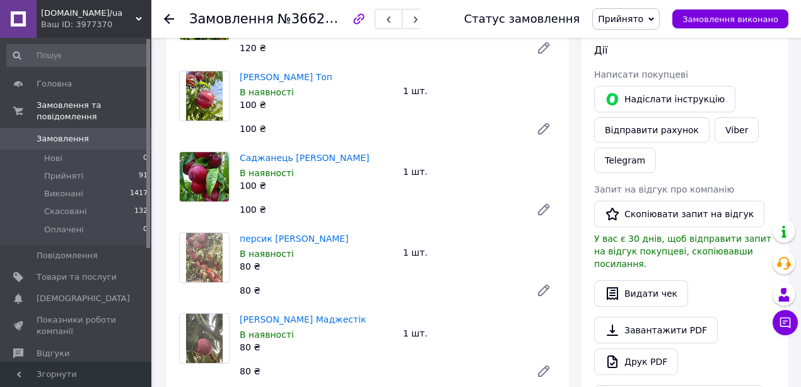
click at [170, 18] on icon at bounding box center [169, 19] width 10 height 10
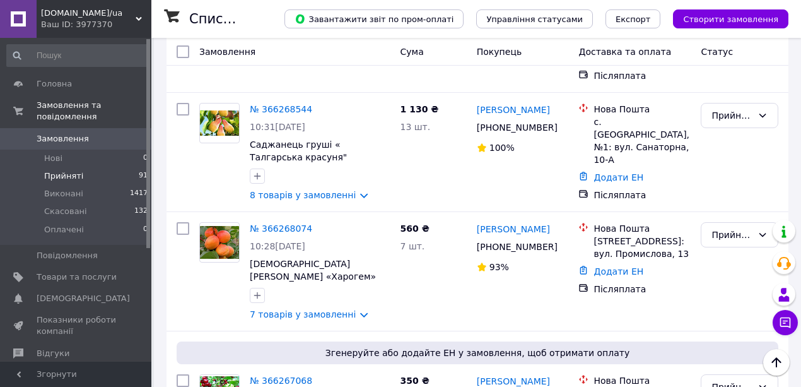
scroll to position [1766, 0]
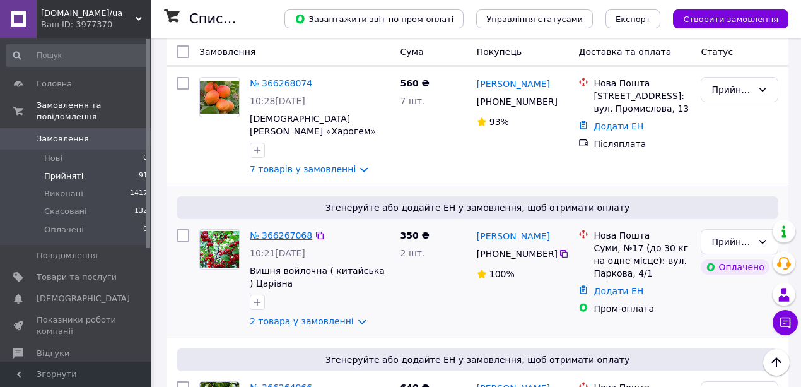
click at [271, 230] on link "№ 366267068" at bounding box center [281, 235] width 62 height 10
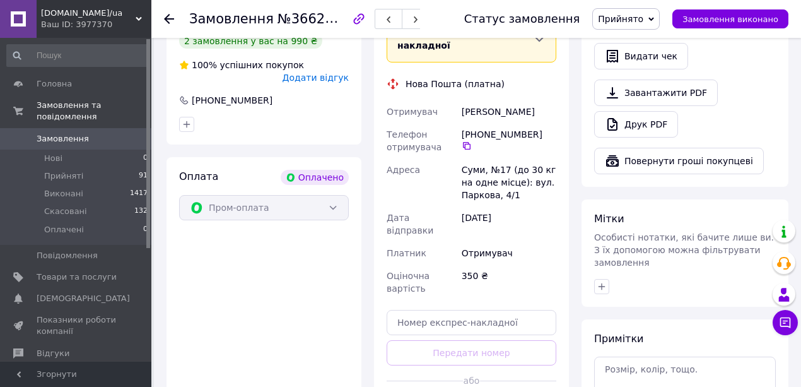
scroll to position [416, 0]
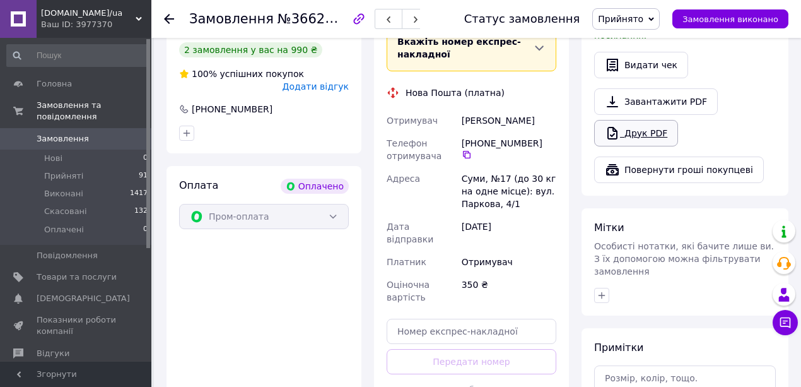
click at [628, 120] on link "Друк PDF" at bounding box center [636, 133] width 84 height 26
click at [168, 16] on use at bounding box center [169, 19] width 10 height 10
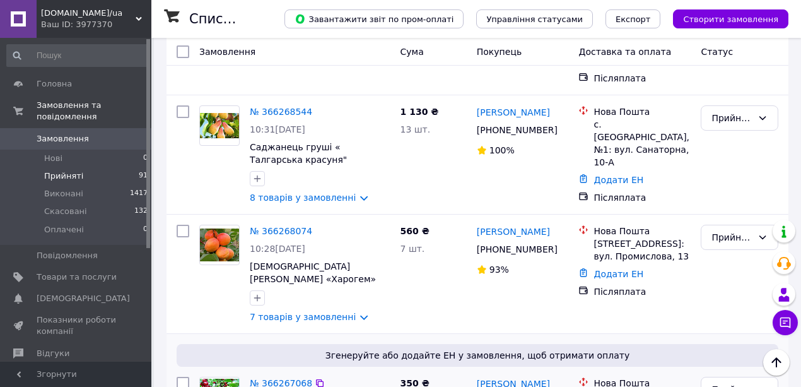
scroll to position [1598, 0]
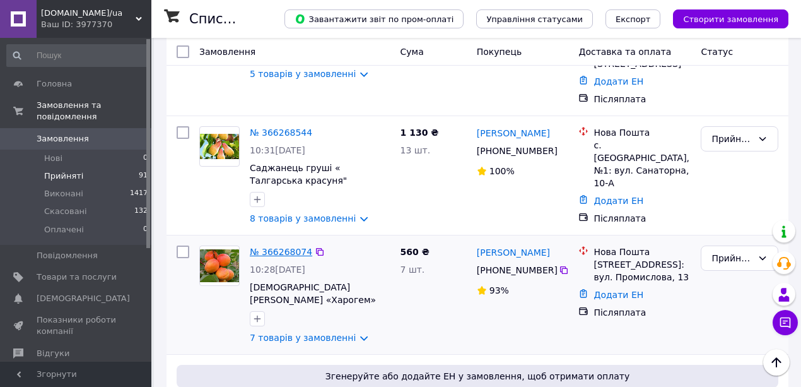
click at [284, 247] on link "№ 366268074" at bounding box center [281, 252] width 62 height 10
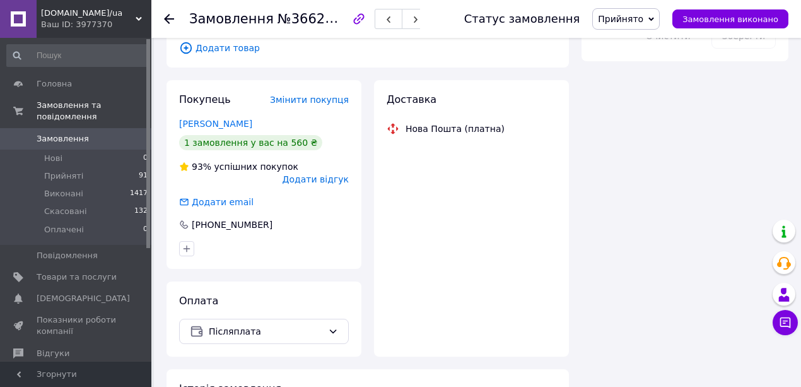
scroll to position [979, 0]
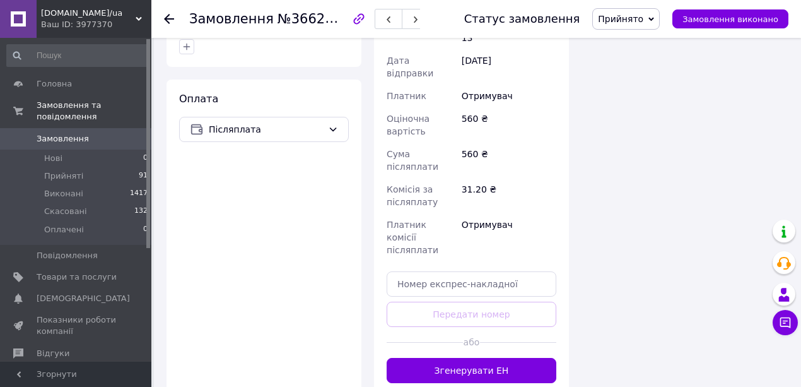
click at [168, 20] on icon at bounding box center [169, 19] width 10 height 10
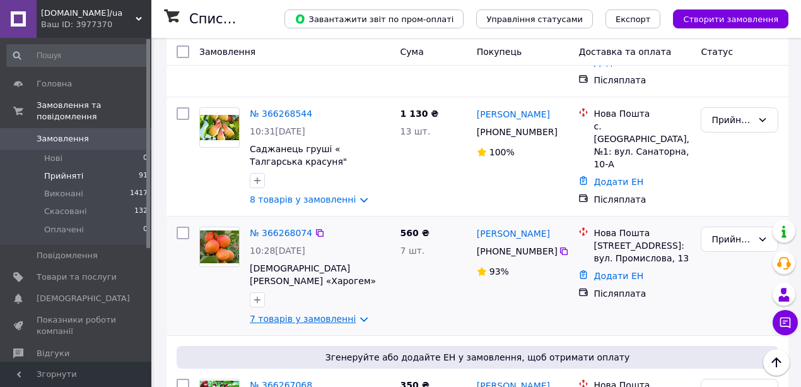
scroll to position [1598, 0]
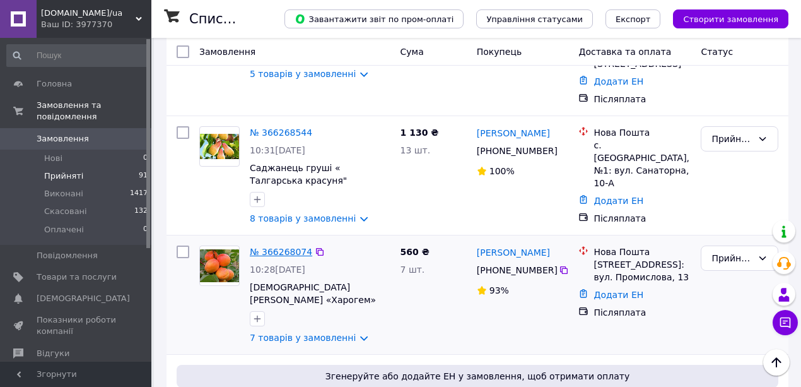
click at [292, 247] on link "№ 366268074" at bounding box center [281, 252] width 62 height 10
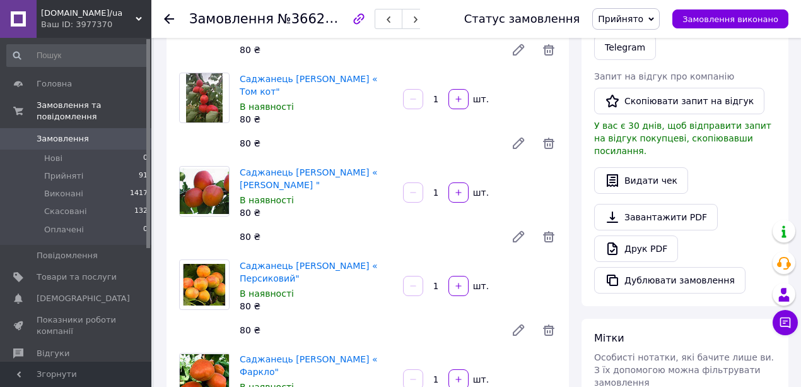
scroll to position [336, 0]
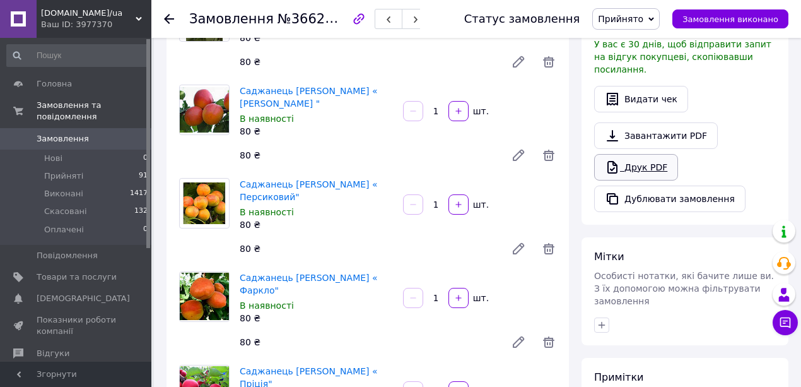
click at [646, 154] on link "Друк PDF" at bounding box center [636, 167] width 84 height 26
click at [168, 17] on icon at bounding box center [169, 19] width 10 height 10
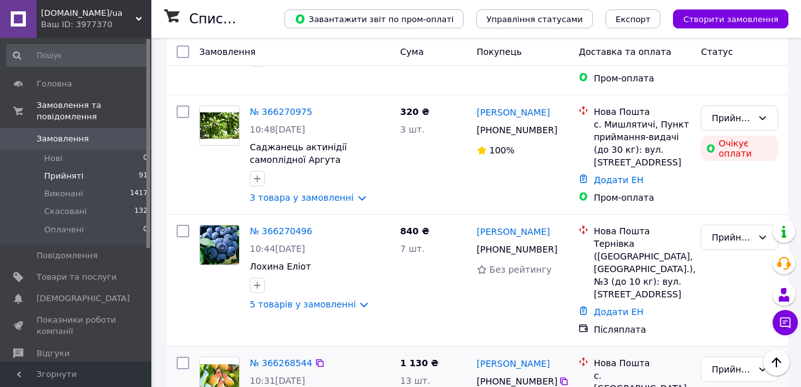
scroll to position [1535, 0]
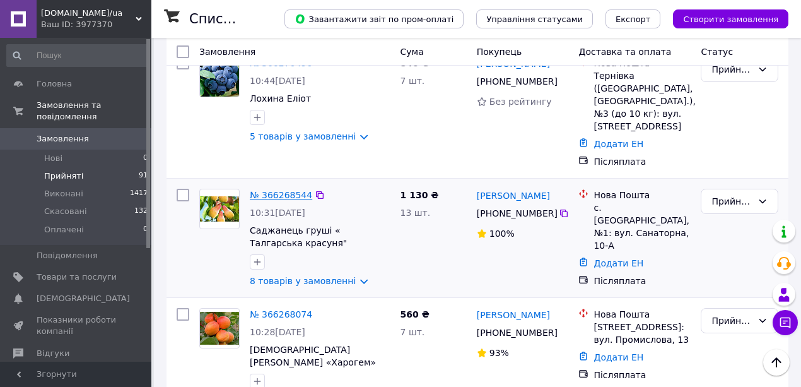
click at [276, 190] on link "№ 366268544" at bounding box center [281, 195] width 62 height 10
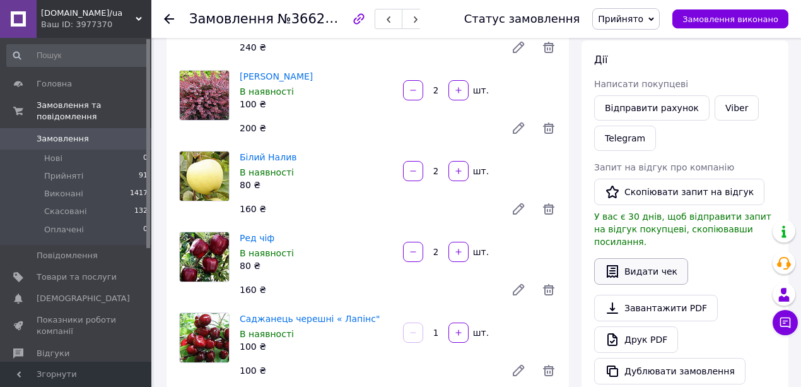
scroll to position [252, 0]
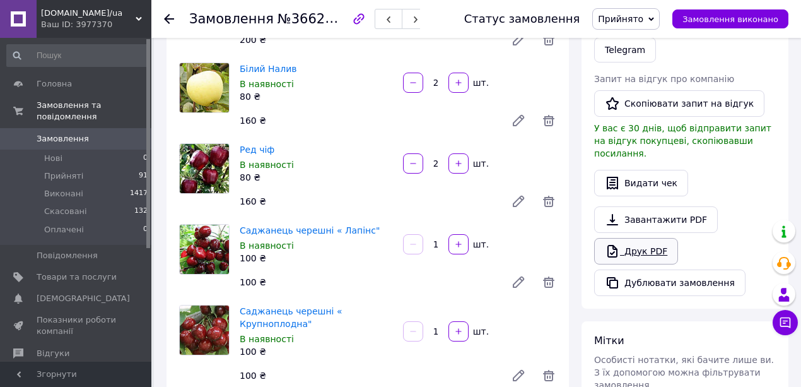
click at [649, 238] on link "Друк PDF" at bounding box center [636, 251] width 84 height 26
click at [170, 17] on icon at bounding box center [169, 19] width 10 height 10
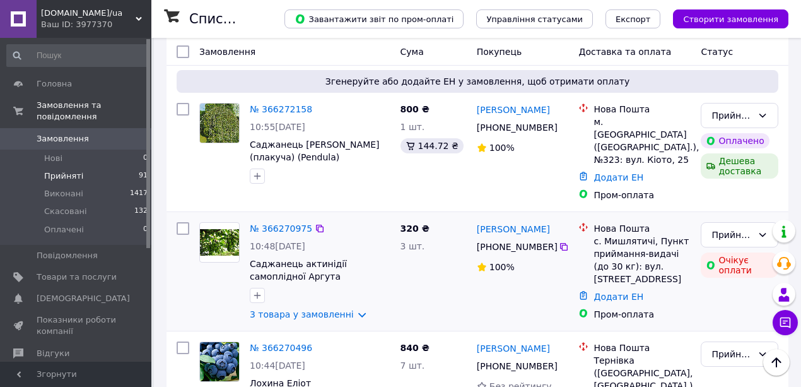
scroll to position [1303, 0]
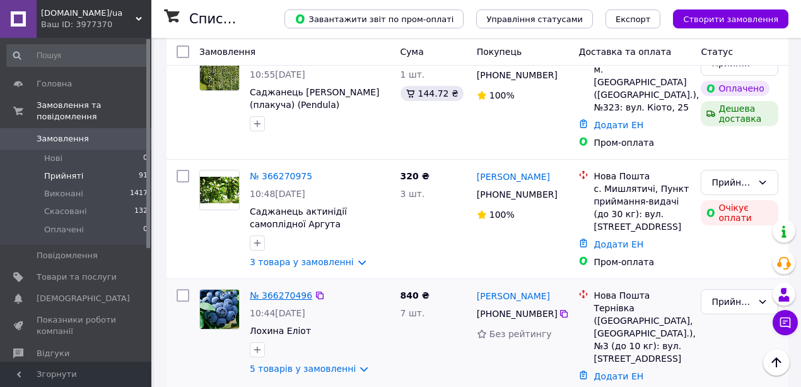
click at [270, 290] on link "№ 366270496" at bounding box center [281, 295] width 62 height 10
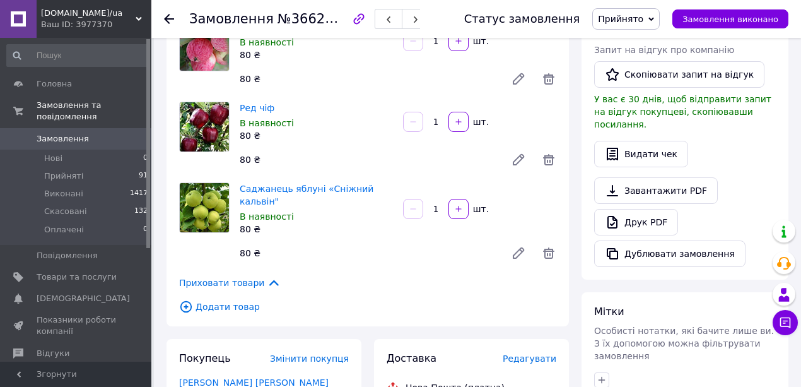
scroll to position [294, 0]
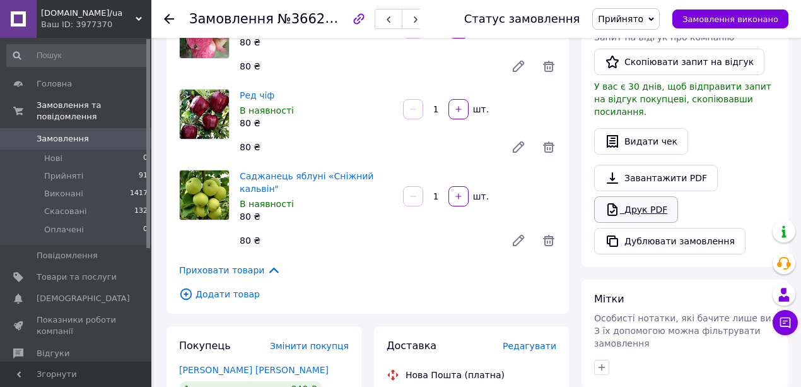
click at [642, 196] on link "Друк PDF" at bounding box center [636, 209] width 84 height 26
click at [172, 19] on use at bounding box center [169, 19] width 10 height 10
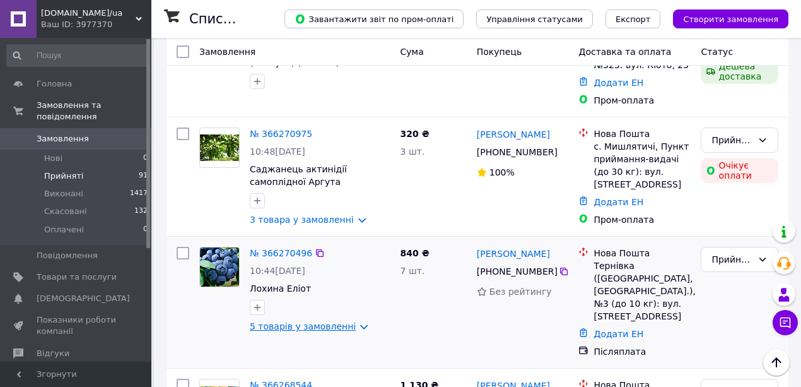
scroll to position [1303, 0]
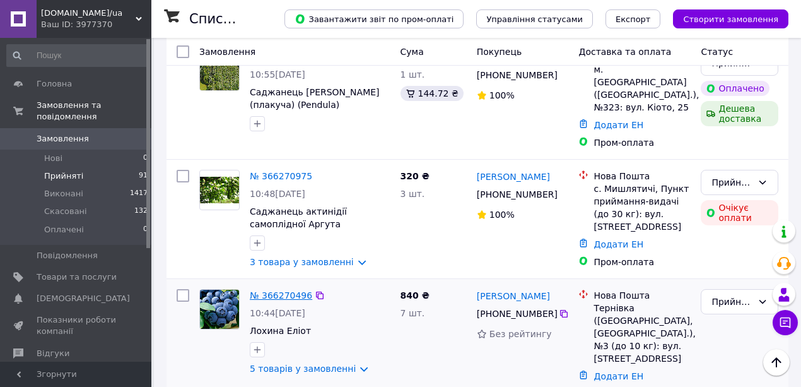
click at [280, 290] on link "№ 366270496" at bounding box center [281, 295] width 62 height 10
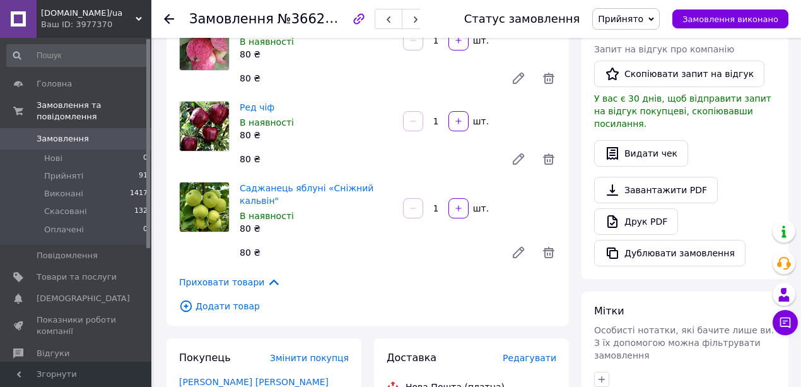
scroll to position [336, 0]
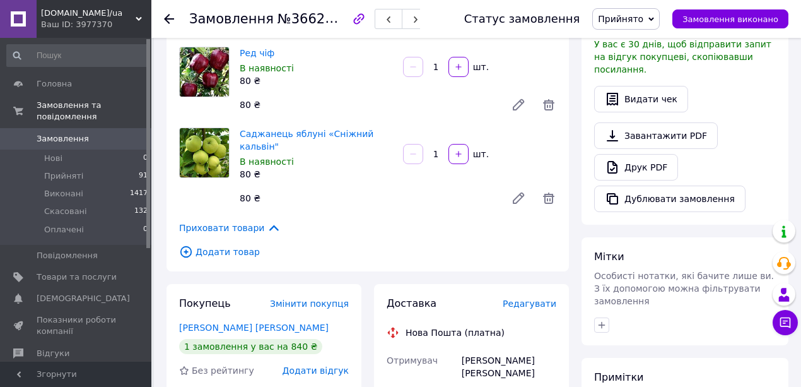
click at [244, 245] on span "Додати товар" at bounding box center [367, 252] width 377 height 14
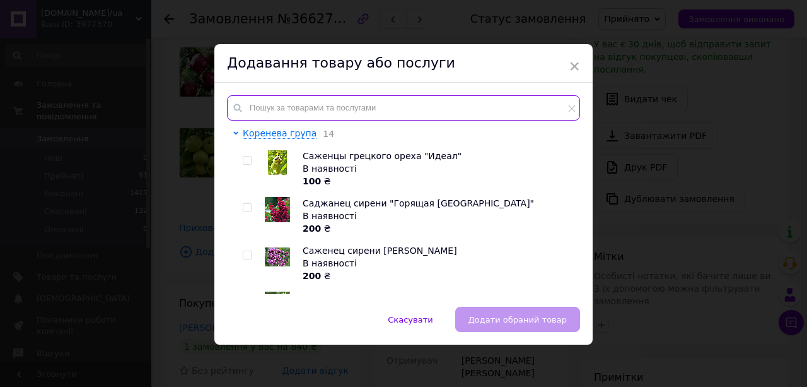
click at [271, 101] on input "text" at bounding box center [403, 107] width 353 height 25
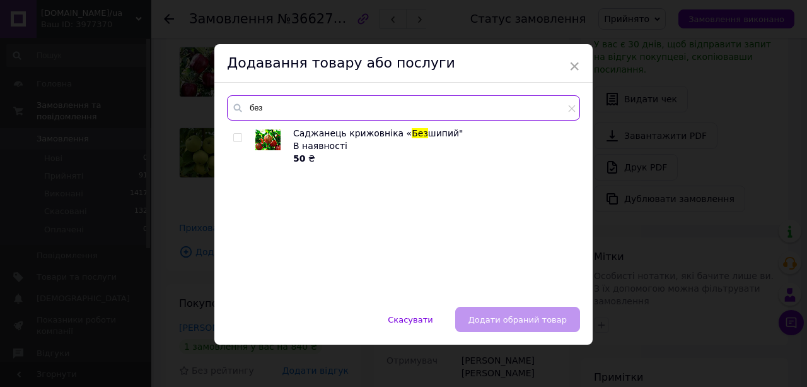
type input "без"
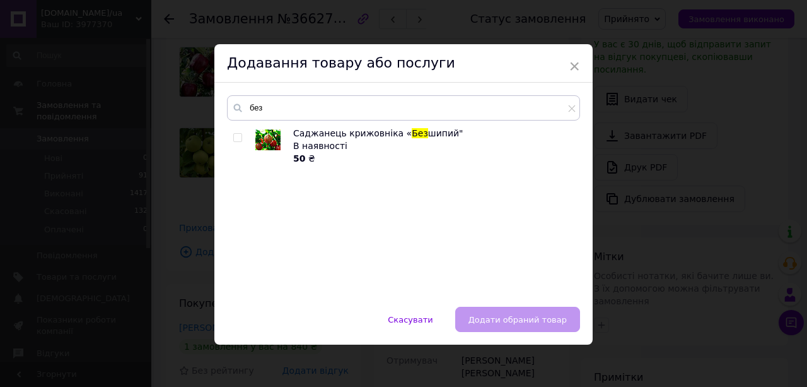
click at [237, 137] on input "checkbox" at bounding box center [237, 138] width 8 height 8
checkbox input "true"
click at [484, 312] on button "Додати обраний товар" at bounding box center [517, 319] width 125 height 25
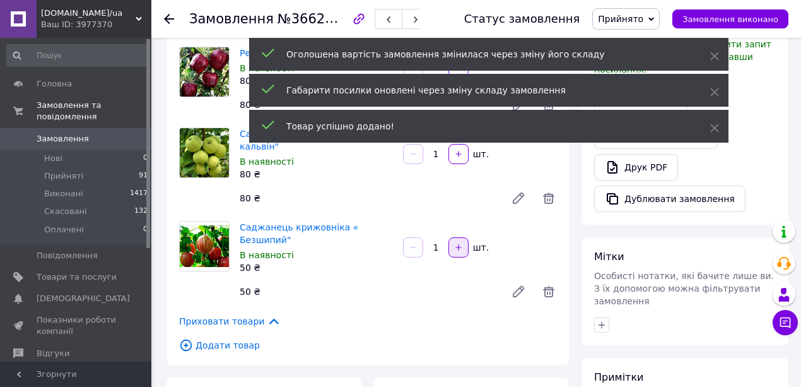
click at [455, 243] on icon "button" at bounding box center [458, 247] width 9 height 9
type input "2"
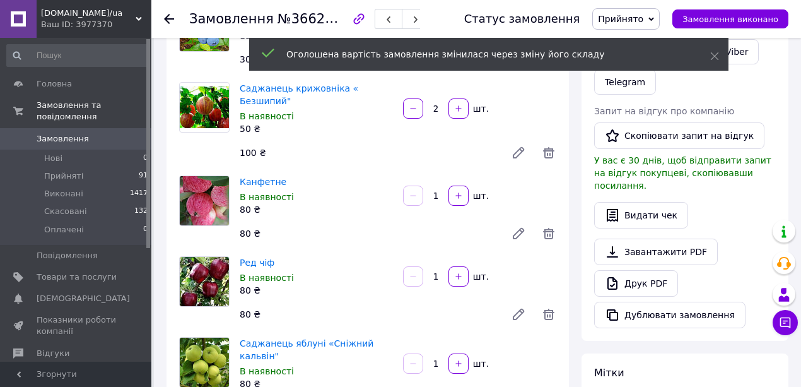
scroll to position [430, 0]
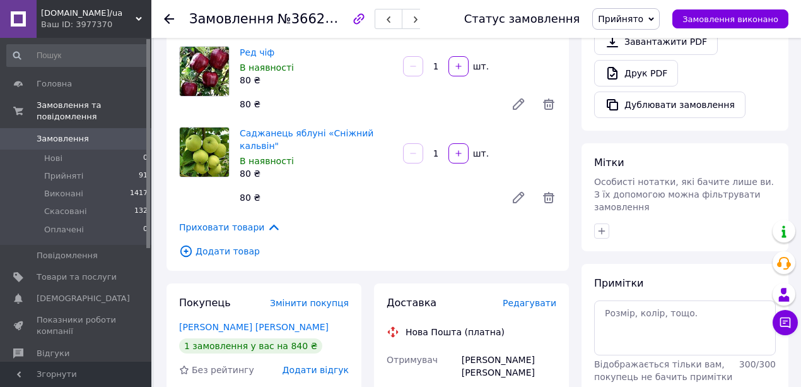
click at [236, 244] on span "Додати товар" at bounding box center [367, 251] width 377 height 14
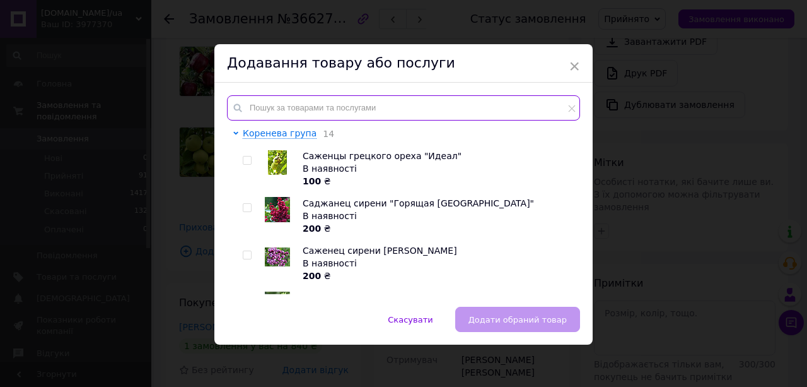
click at [288, 109] on input "text" at bounding box center [403, 107] width 353 height 25
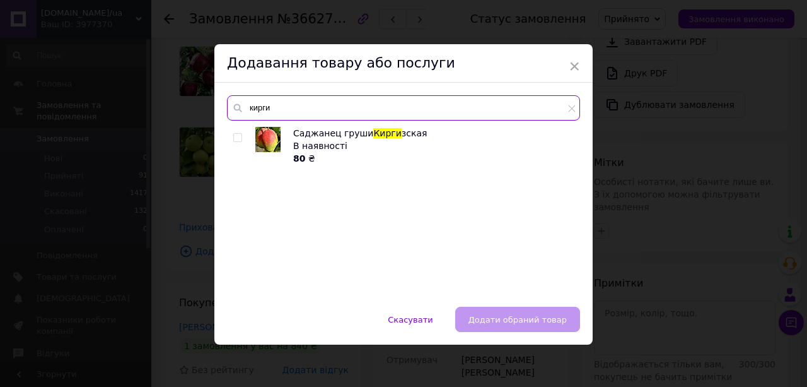
type input "кирги"
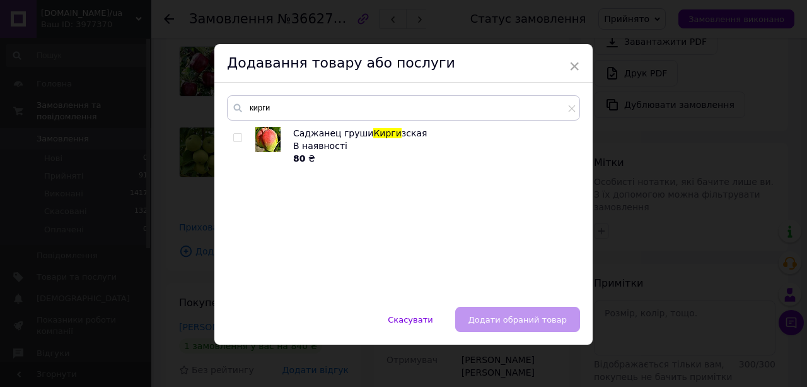
click at [239, 138] on label at bounding box center [237, 137] width 9 height 9
click at [239, 138] on input "checkbox" at bounding box center [237, 138] width 8 height 8
checkbox input "true"
click at [498, 322] on span "Додати обраний товар" at bounding box center [518, 319] width 98 height 9
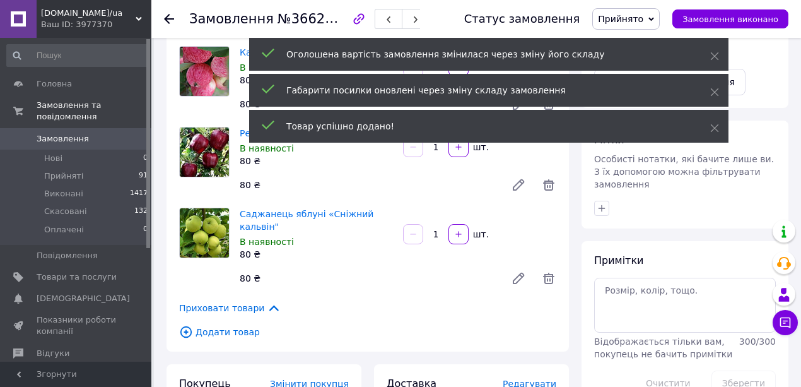
scroll to position [511, 0]
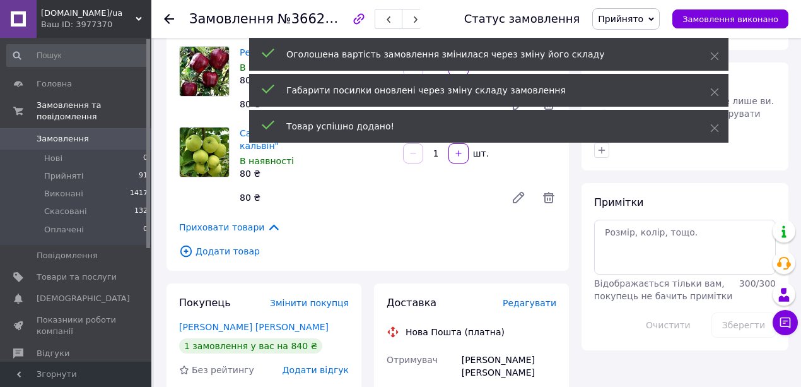
click at [230, 244] on span "Додати товар" at bounding box center [367, 251] width 377 height 14
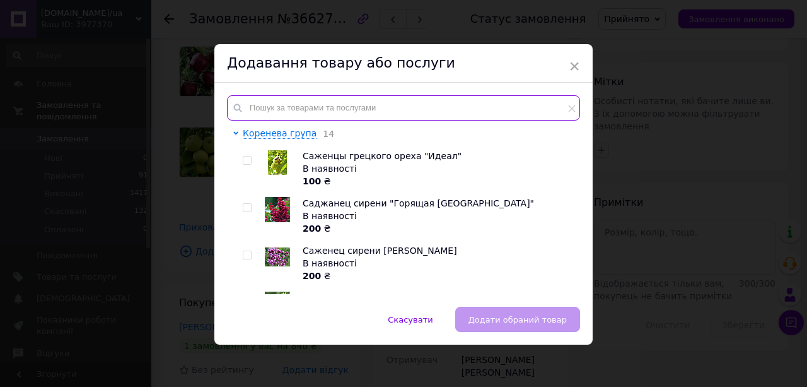
click at [256, 110] on input "text" at bounding box center [403, 107] width 353 height 25
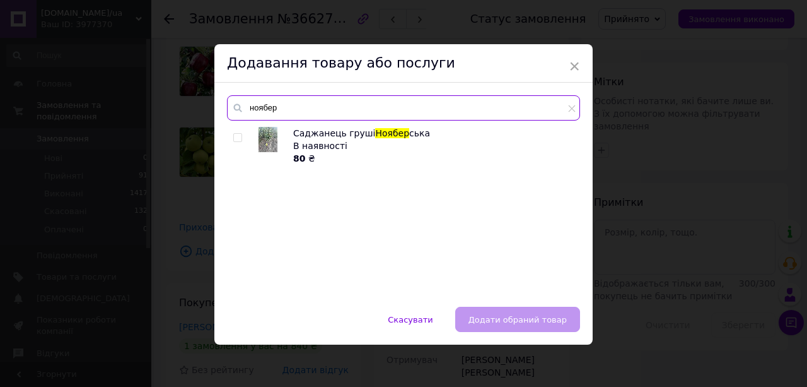
type input "ноябер"
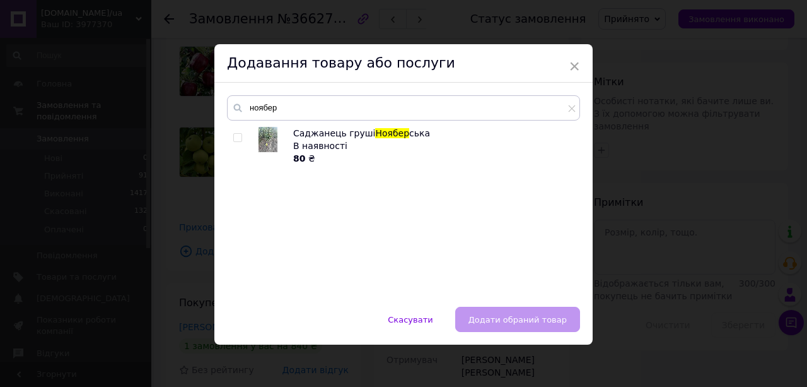
click at [236, 138] on input "checkbox" at bounding box center [237, 138] width 8 height 8
checkbox input "true"
click at [512, 321] on span "Додати обраний товар" at bounding box center [518, 319] width 98 height 9
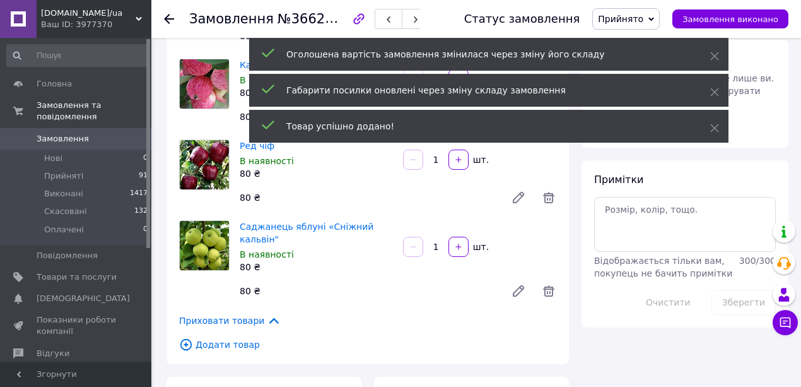
scroll to position [604, 0]
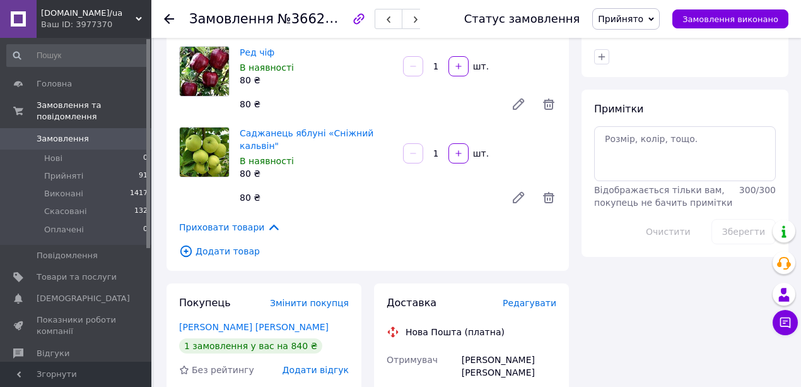
click at [172, 18] on icon at bounding box center [169, 19] width 10 height 10
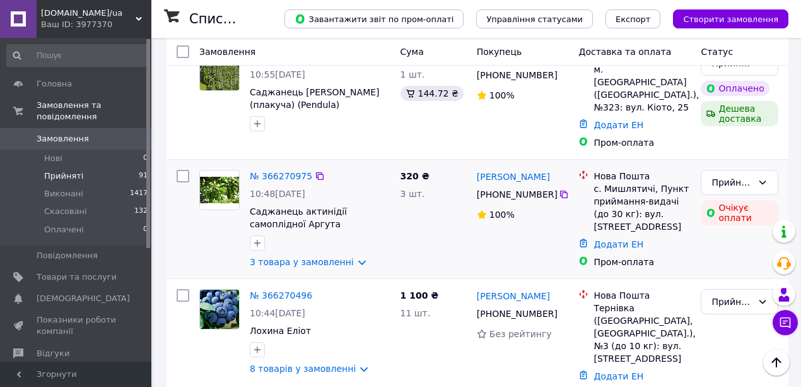
scroll to position [1177, 0]
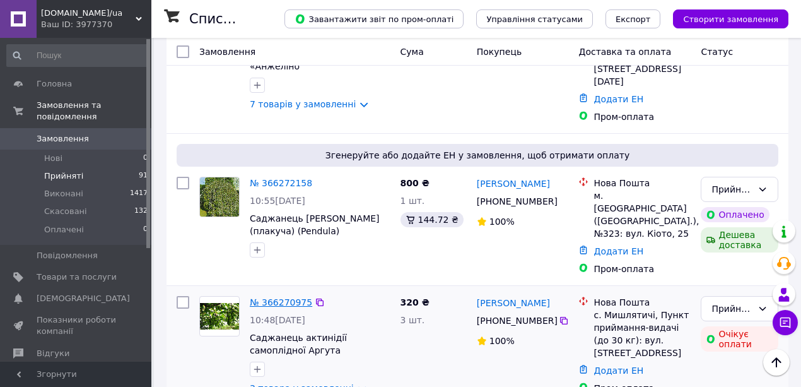
click at [286, 297] on link "№ 366270975" at bounding box center [281, 302] width 62 height 10
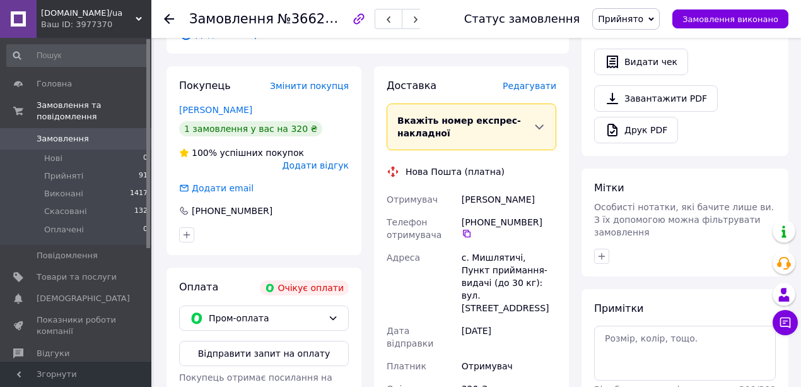
scroll to position [363, 0]
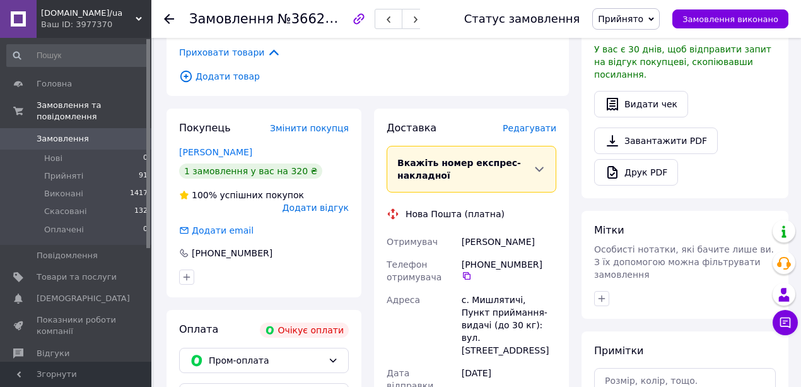
click at [598, 344] on span "Примітки" at bounding box center [618, 350] width 49 height 12
click at [304, 348] on div "Пром-оплата" at bounding box center [264, 360] width 170 height 25
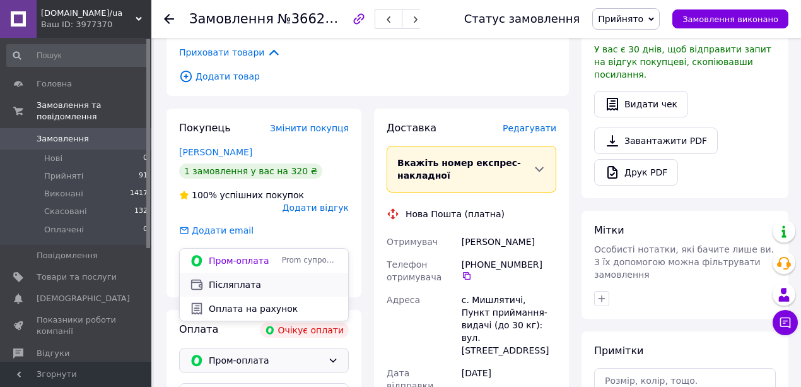
click at [262, 286] on span "Післяплата" at bounding box center [273, 284] width 129 height 13
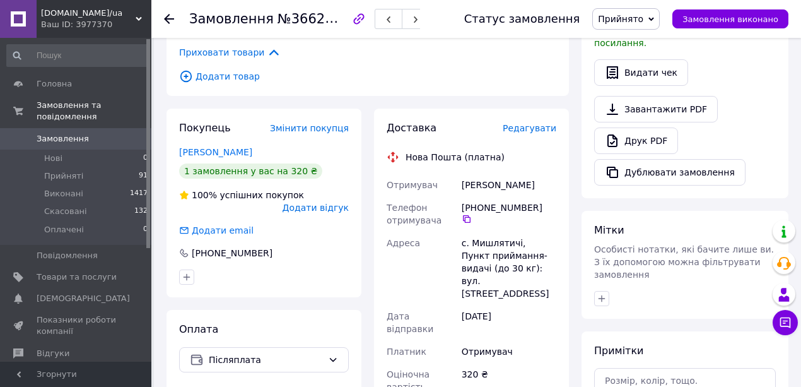
click at [167, 15] on icon at bounding box center [169, 19] width 10 height 10
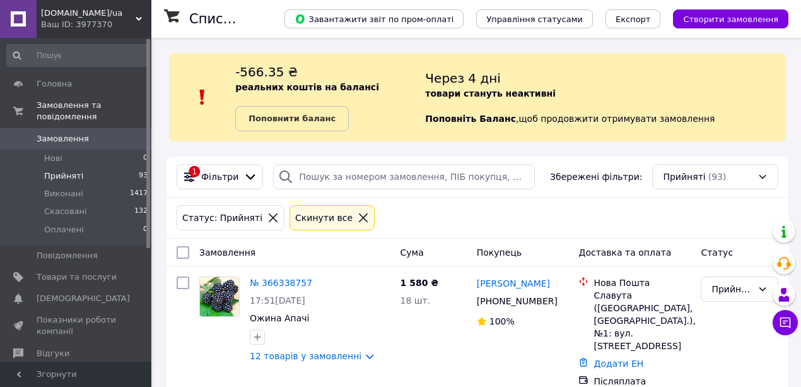
click at [227, 138] on div "-566.35 ₴ реальних коштів на балансі Поповнити баланс Через 4 дні товари станут…" at bounding box center [477, 97] width 617 height 88
click at [215, 170] on div "1 Фільтри" at bounding box center [220, 177] width 80 height 14
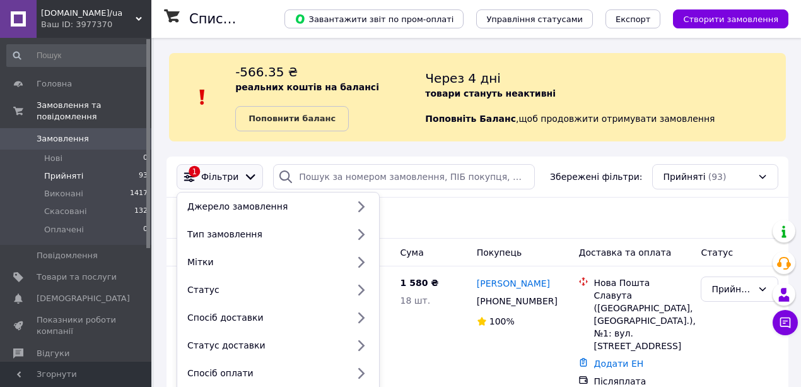
click at [208, 172] on span "Фільтри" at bounding box center [219, 176] width 37 height 13
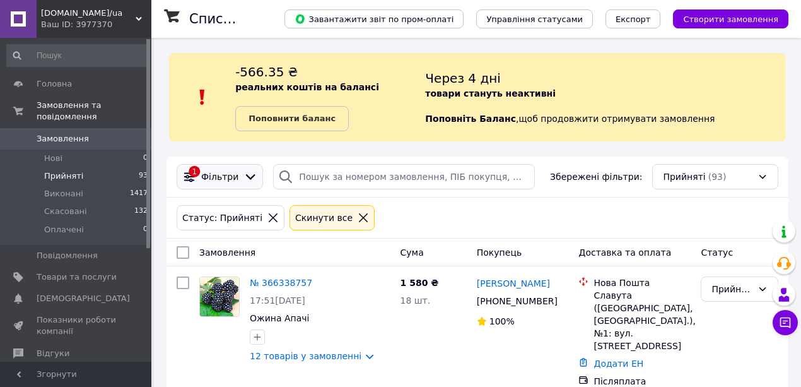
click at [208, 173] on span "Фільтри" at bounding box center [219, 176] width 37 height 13
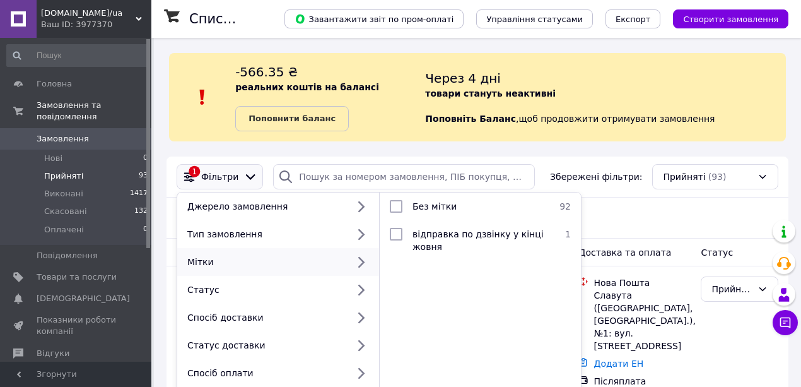
click at [486, 375] on ul "Без мітки 92 відправка по дзвінку у кінці жовня 1" at bounding box center [480, 355] width 201 height 327
drag, startPoint x: 527, startPoint y: 330, endPoint x: 438, endPoint y: 240, distance: 127.1
click at [452, 264] on ul "Без мітки 92 відправка по дзвінку у кінці жовня 1" at bounding box center [480, 355] width 201 height 327
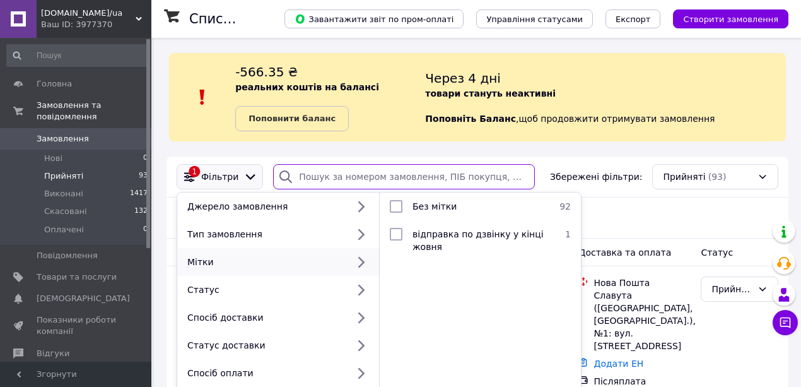
click at [338, 185] on input "search" at bounding box center [404, 176] width 262 height 25
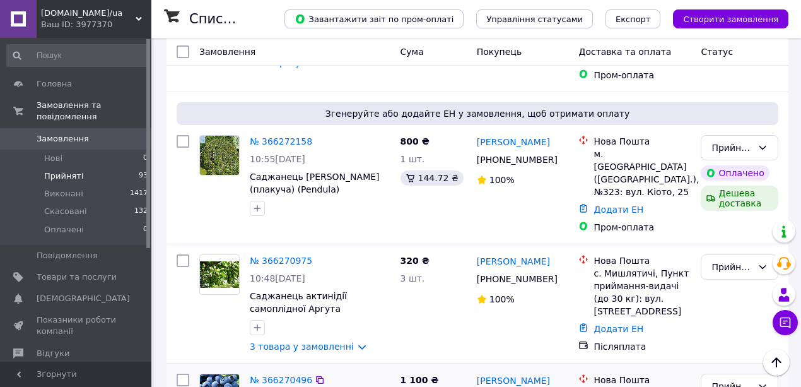
scroll to position [1430, 0]
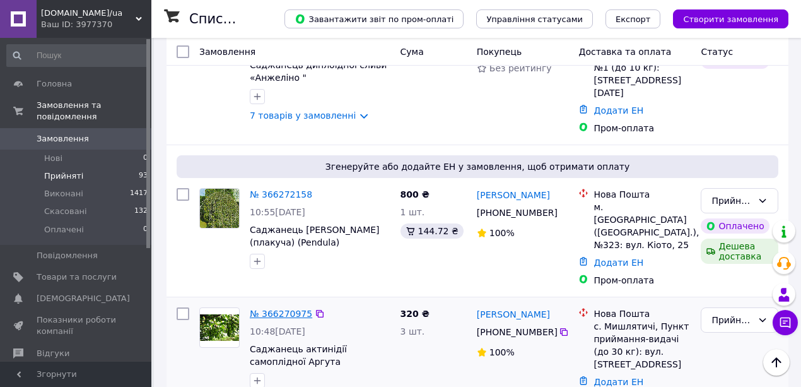
click at [286, 308] on link "№ 366270975" at bounding box center [281, 313] width 62 height 10
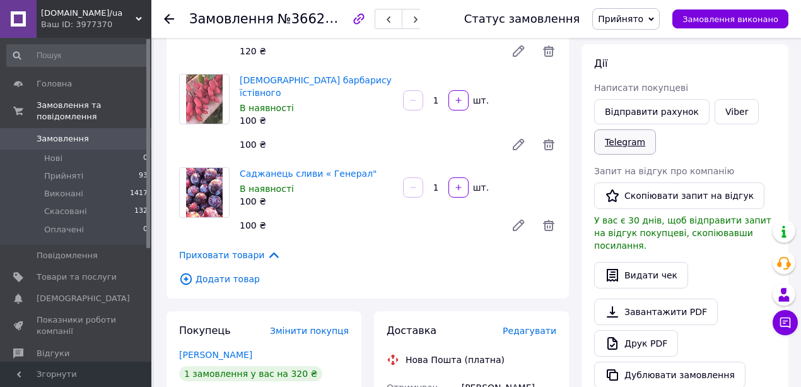
scroll to position [168, 0]
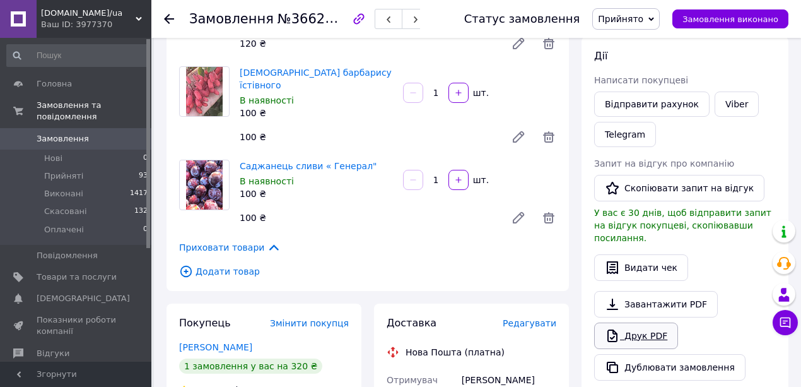
click at [635, 322] on link "Друк PDF" at bounding box center [636, 335] width 84 height 26
click at [169, 16] on icon at bounding box center [169, 19] width 10 height 10
